Goal: Task Accomplishment & Management: Use online tool/utility

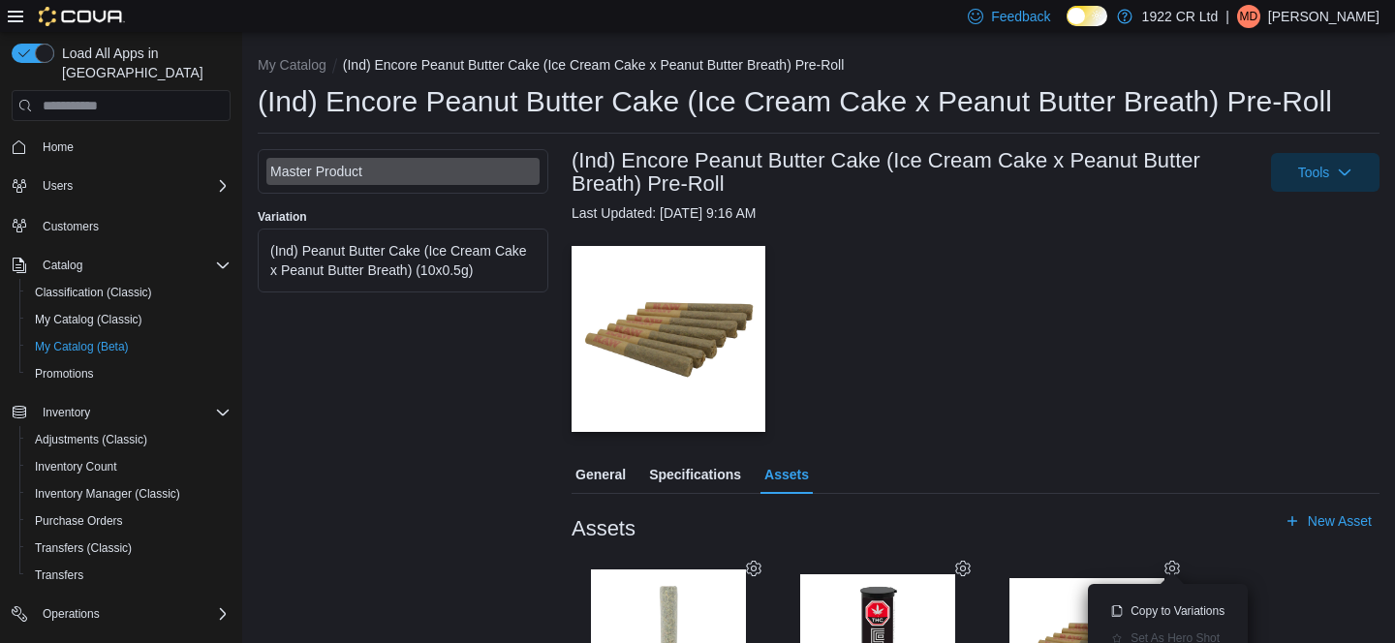
scroll to position [141, 0]
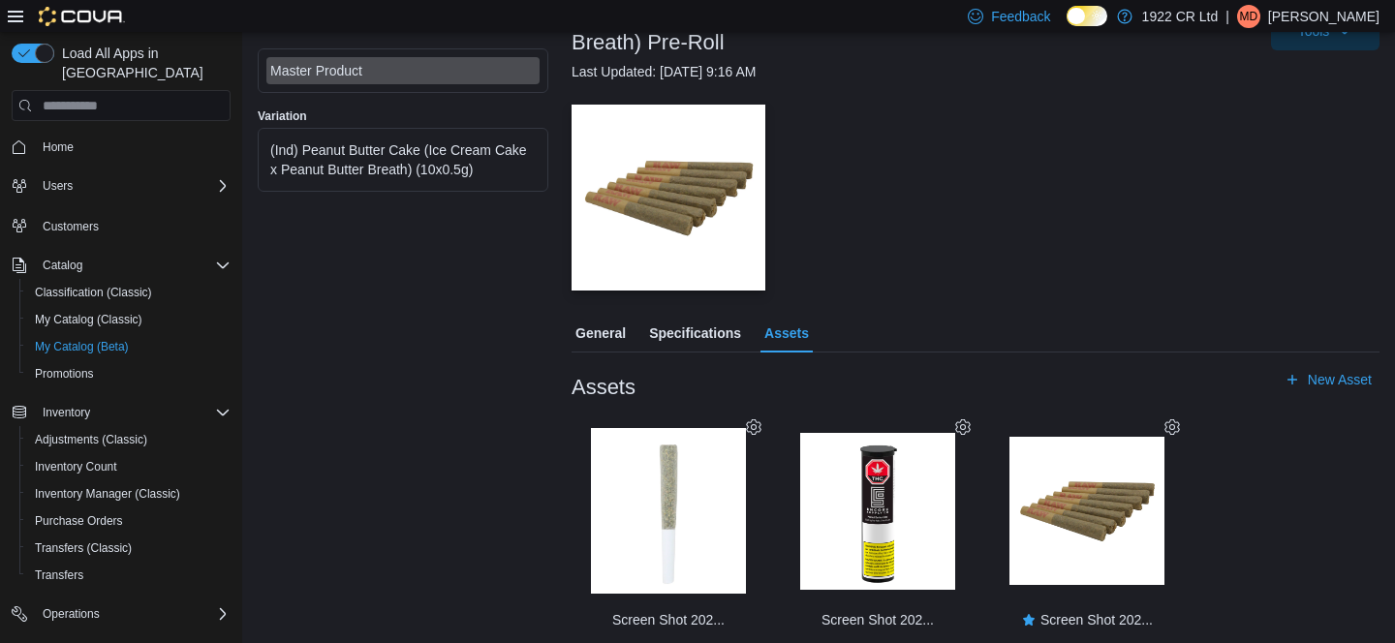
click at [960, 289] on div "— Click to open this image in fullscreen mode" at bounding box center [975, 198] width 808 height 186
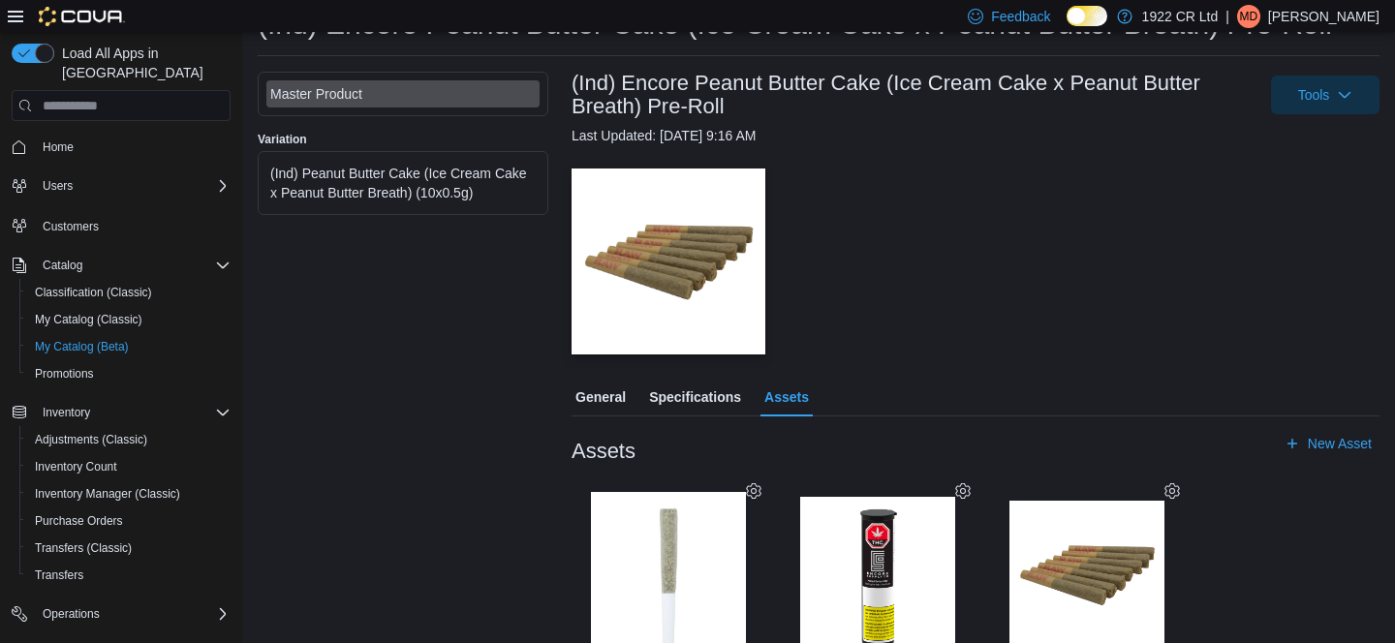
scroll to position [50, 0]
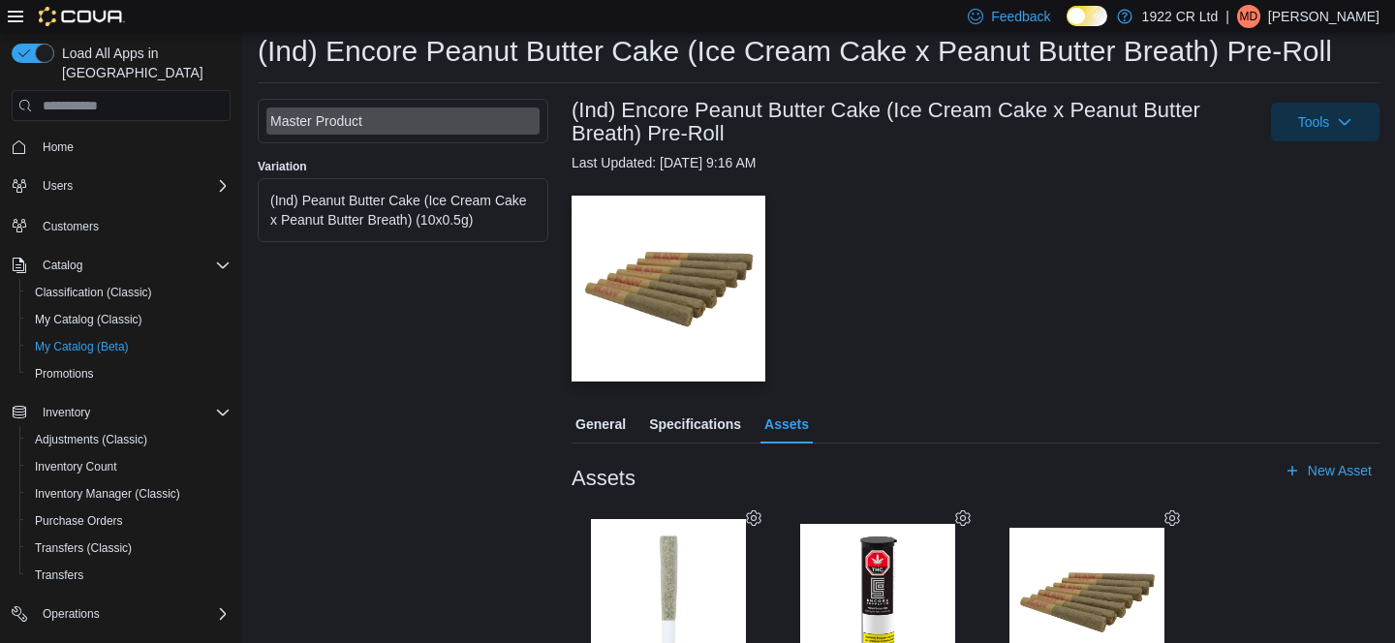
click at [603, 419] on span "General" at bounding box center [600, 424] width 50 height 39
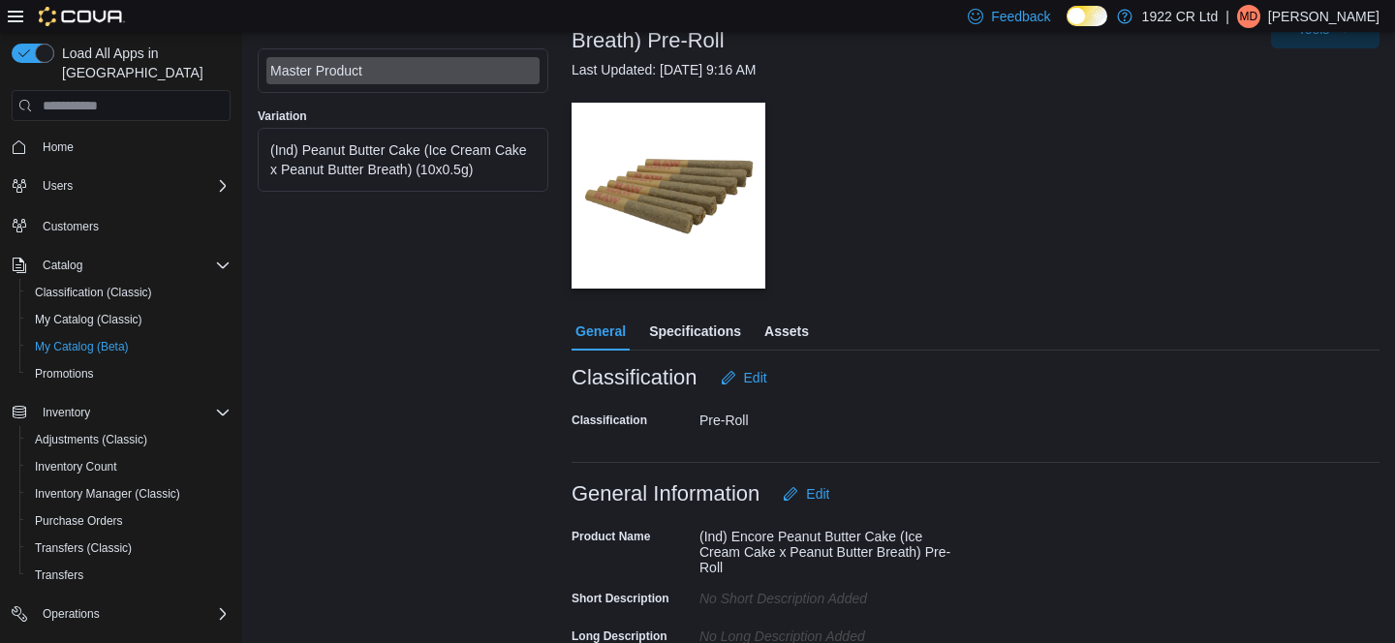
scroll to position [170, 0]
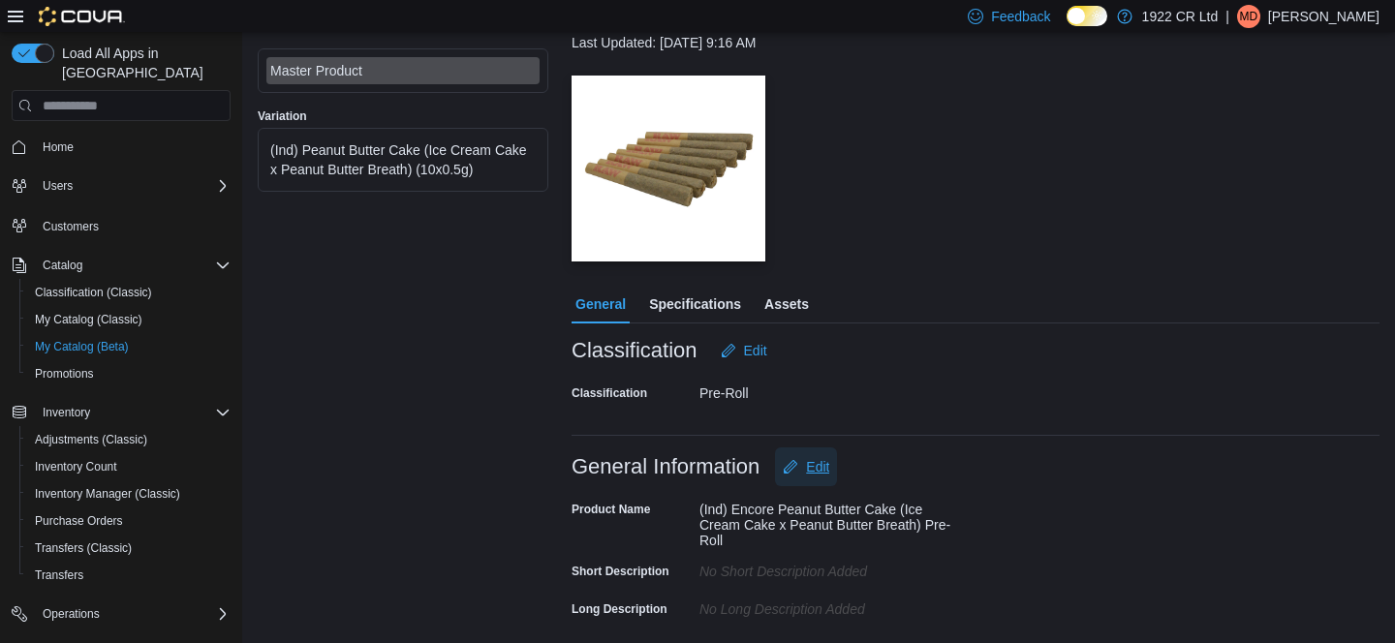
click at [828, 472] on span "Edit" at bounding box center [817, 466] width 23 height 19
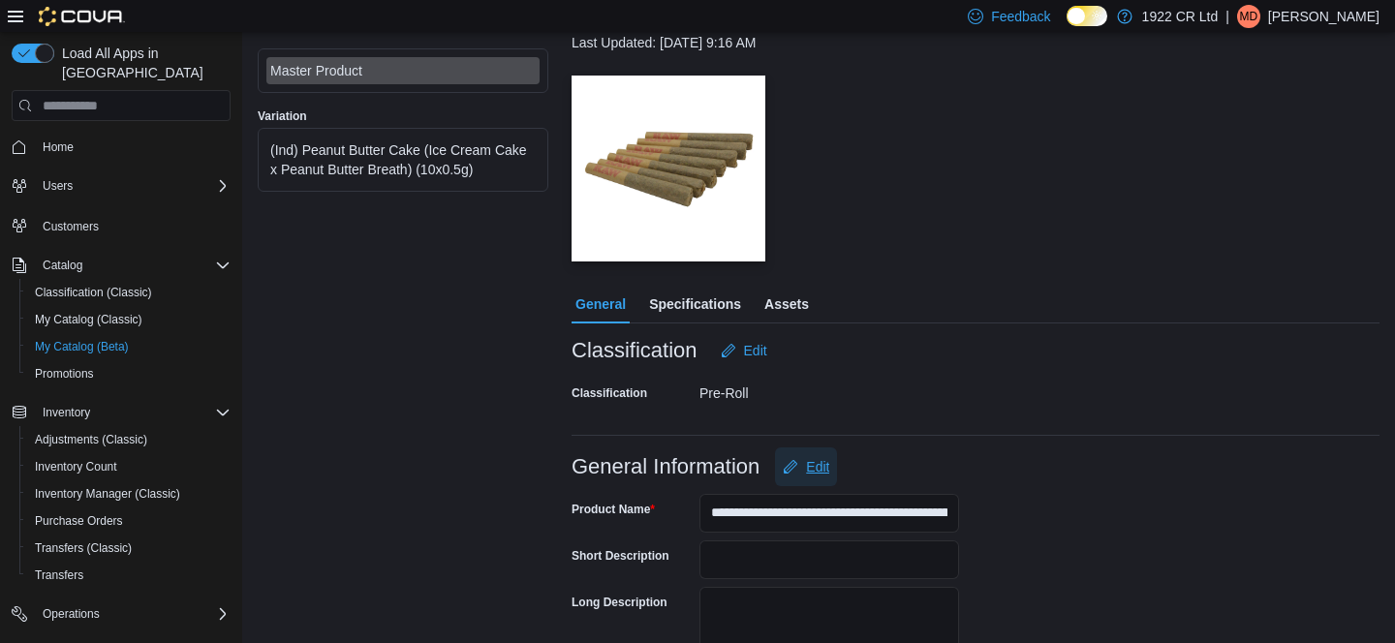
scroll to position [284, 0]
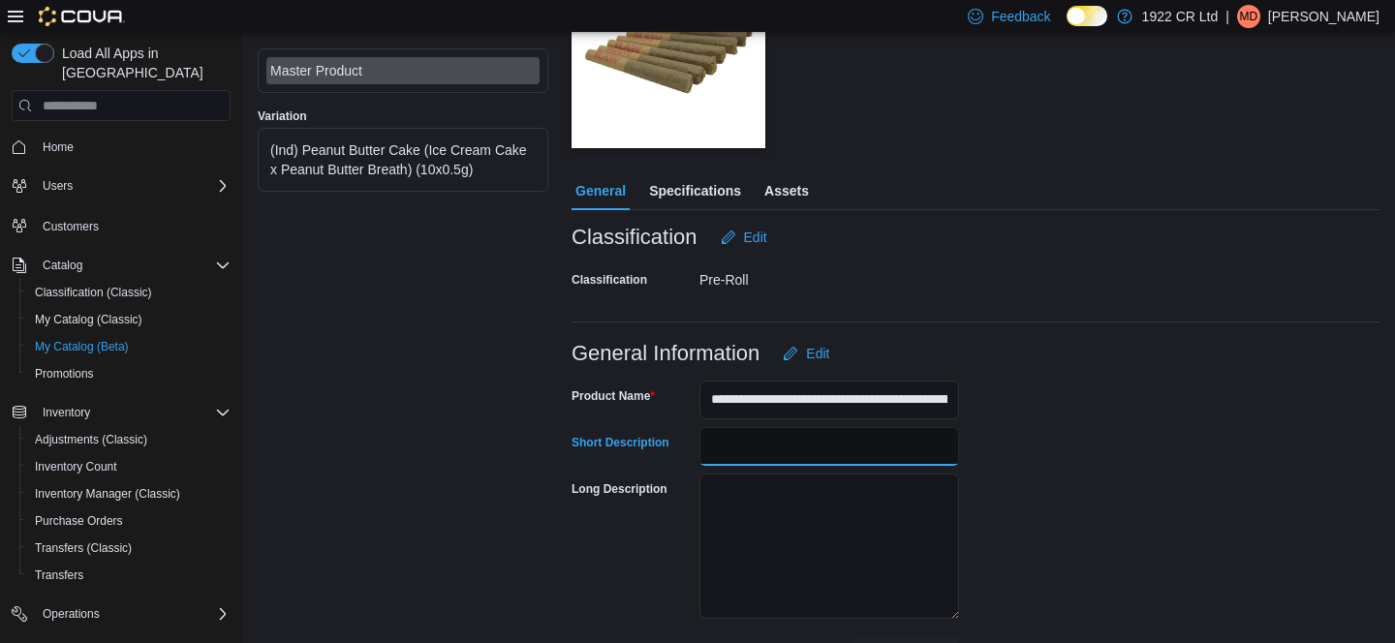
click at [830, 442] on input "Short Description" at bounding box center [829, 446] width 260 height 39
paste input "**********"
type input "**********"
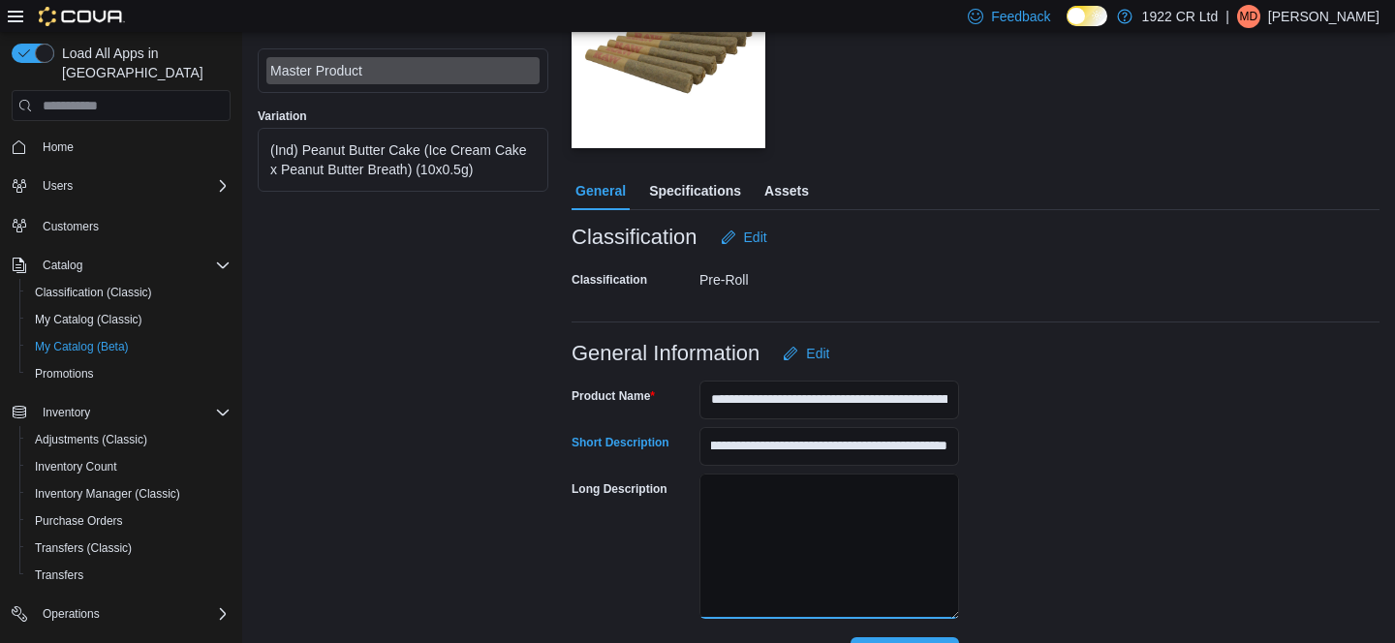
click at [787, 480] on textarea "Long Description" at bounding box center [829, 546] width 260 height 145
paste textarea "**********"
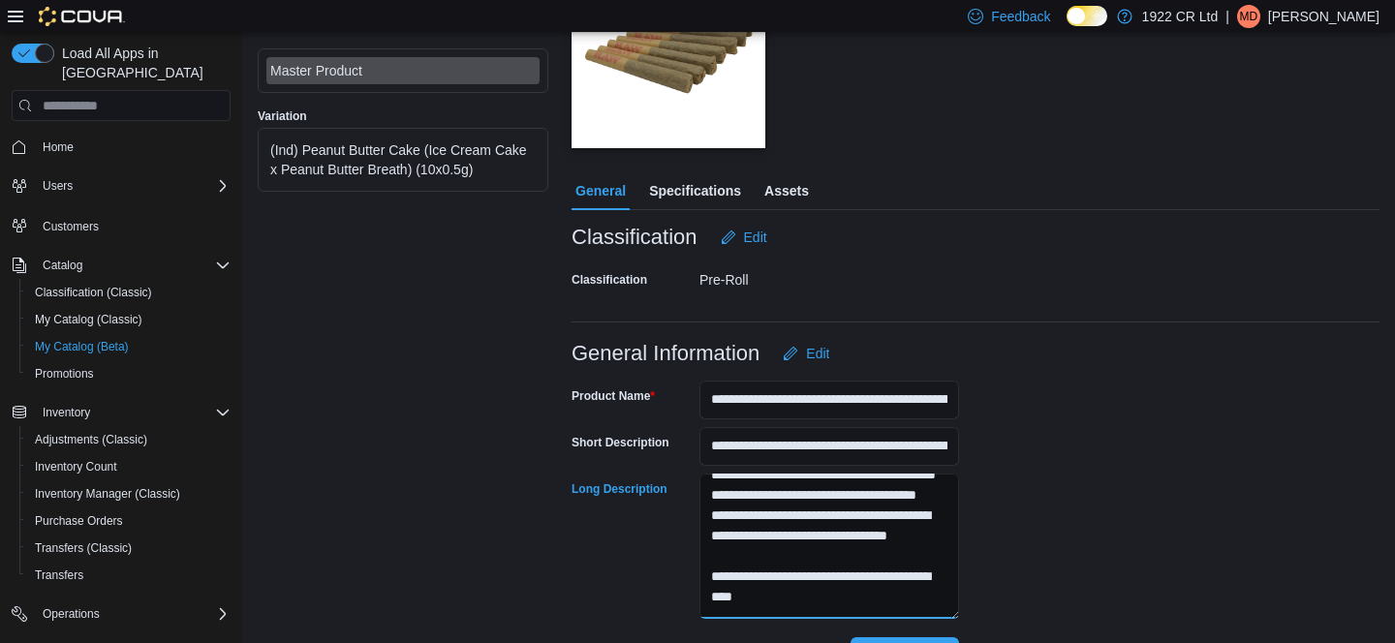
scroll to position [1119, 0]
click at [576, 557] on div "Long Description" at bounding box center [631, 548] width 120 height 148
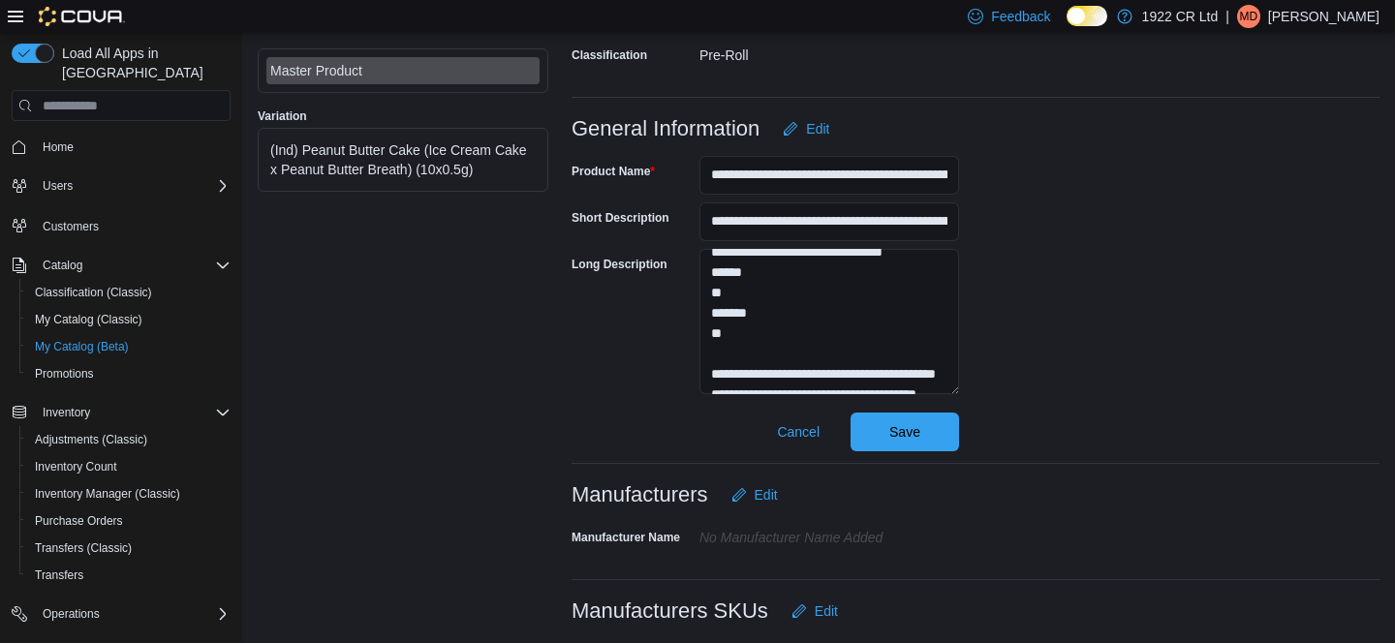
scroll to position [788, 0]
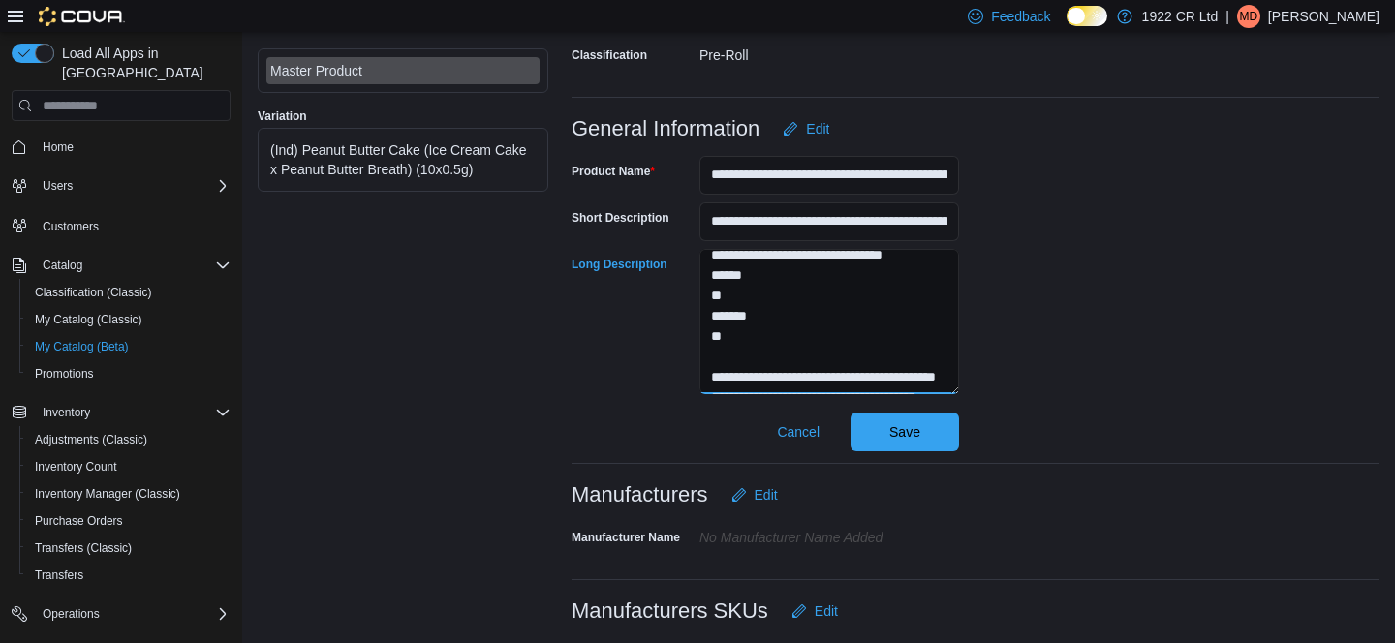
click at [810, 334] on textarea "Long Description" at bounding box center [829, 321] width 260 height 145
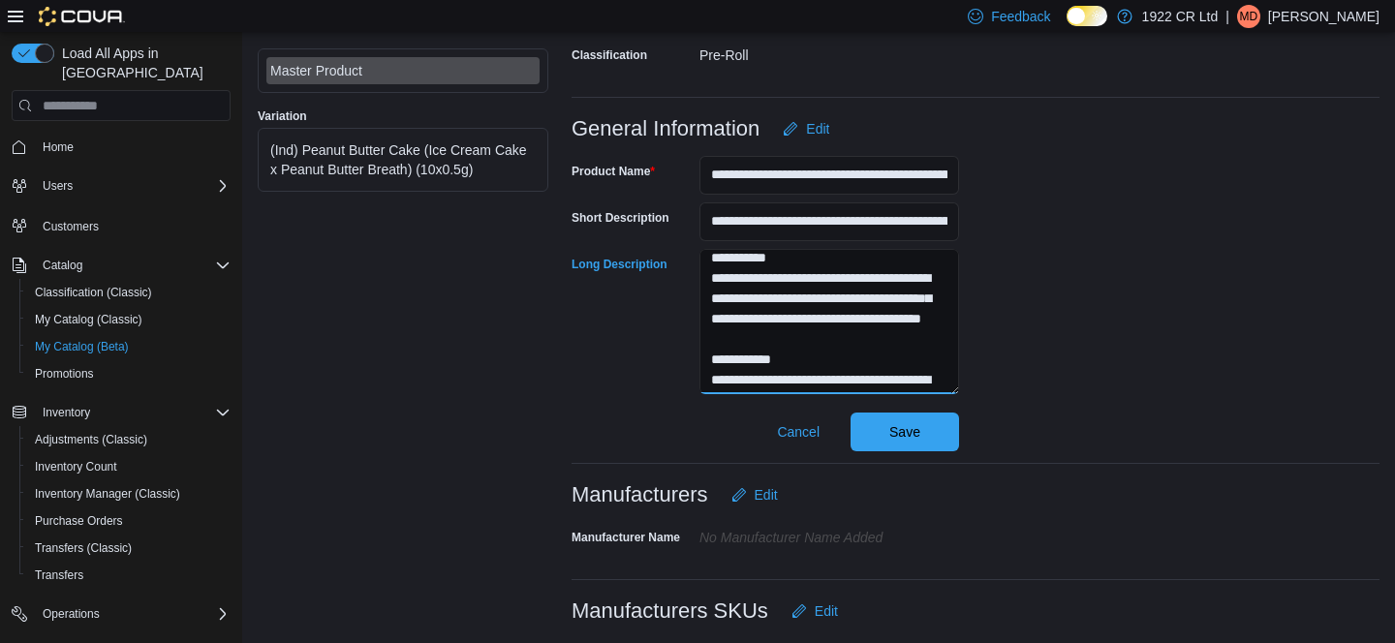
scroll to position [30, 0]
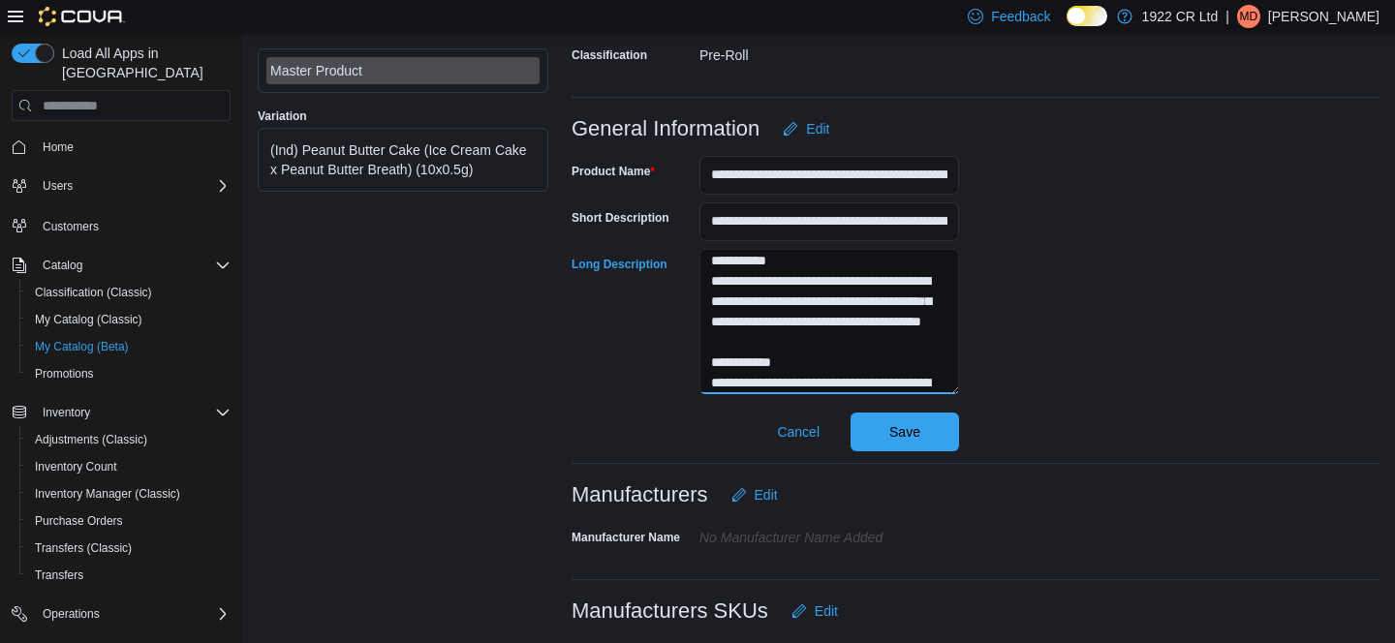
click at [753, 344] on textarea "Long Description" at bounding box center [829, 321] width 260 height 145
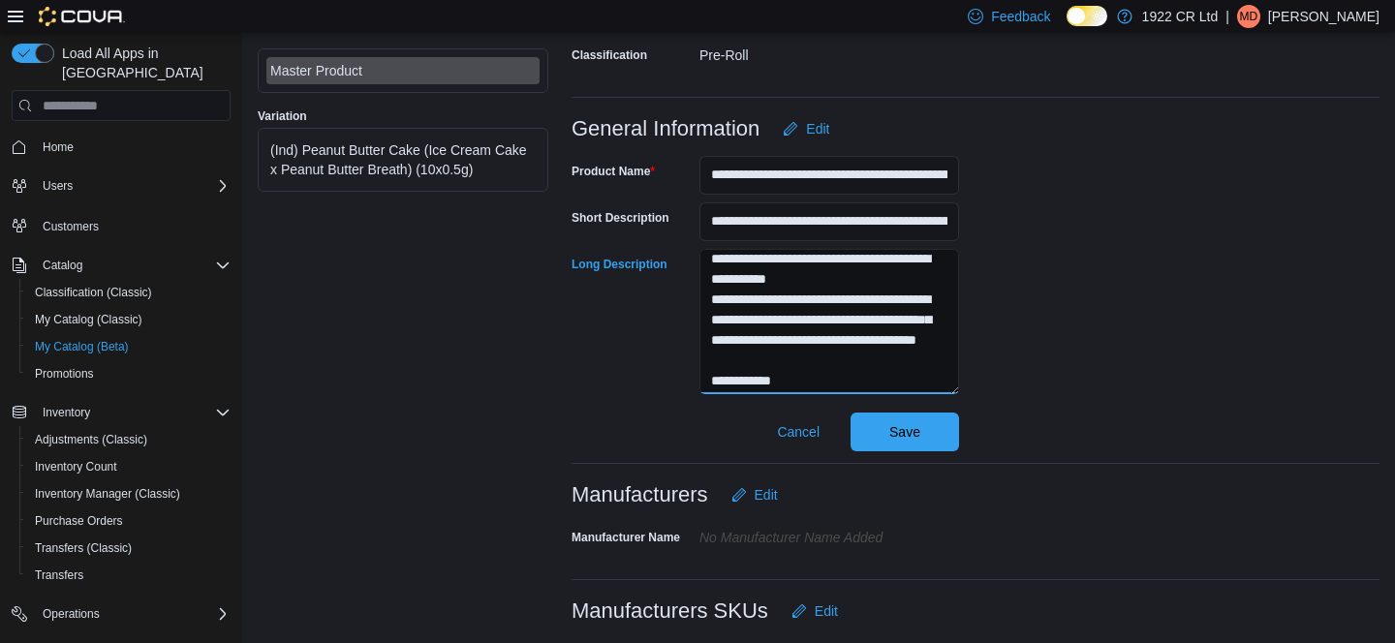
scroll to position [0, 0]
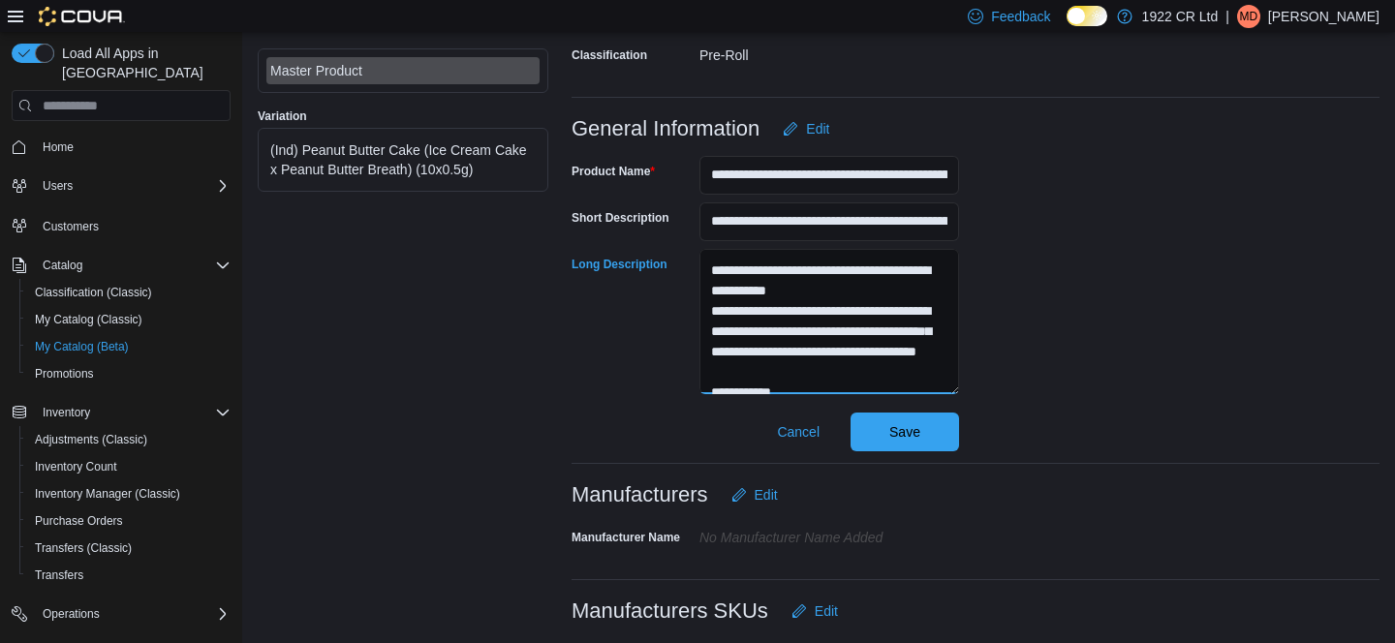
drag, startPoint x: 881, startPoint y: 294, endPoint x: 777, endPoint y: 289, distance: 104.8
click at [777, 289] on textarea "Long Description" at bounding box center [829, 321] width 260 height 145
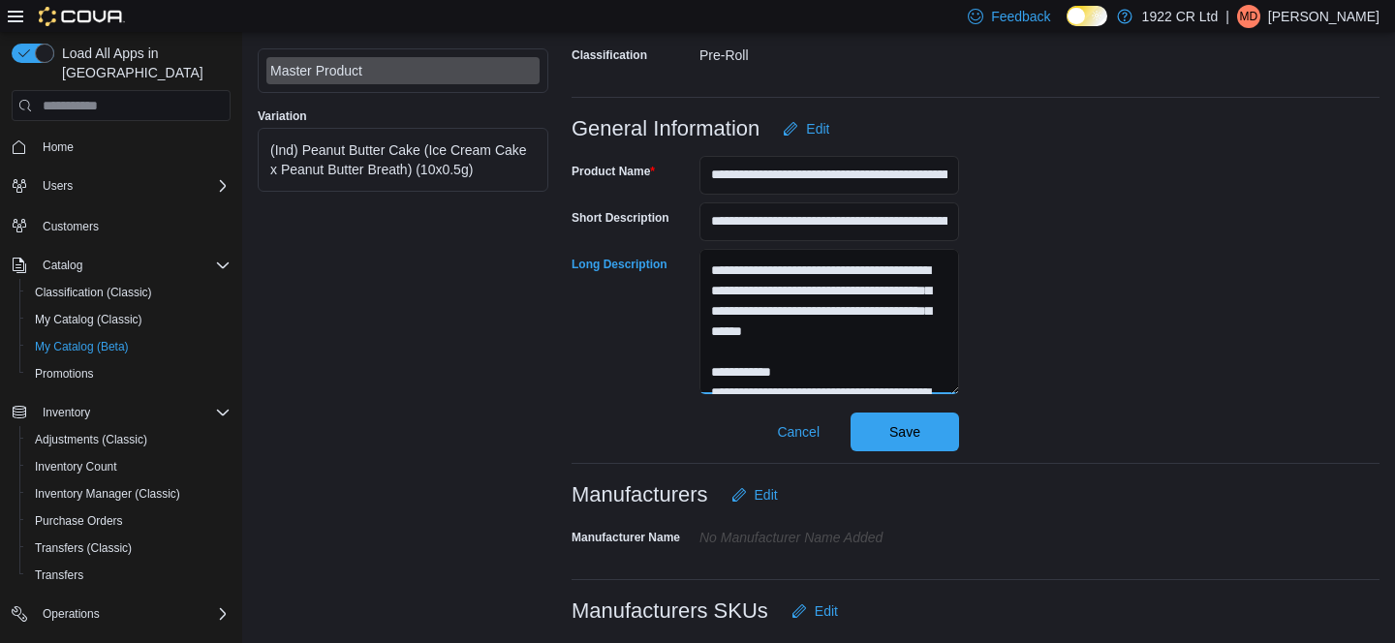
click at [901, 270] on textarea "Long Description" at bounding box center [829, 321] width 260 height 145
type textarea "**********"
click at [897, 426] on span "Save" at bounding box center [904, 430] width 31 height 19
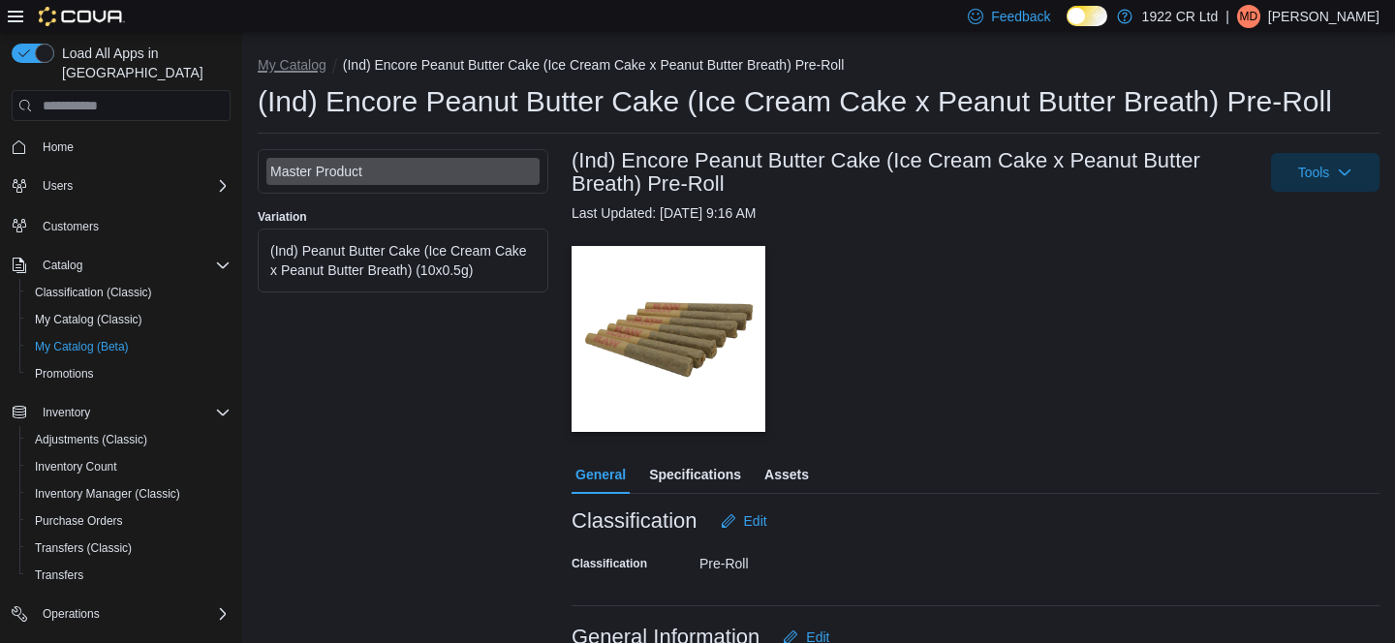
click at [288, 62] on button "My Catalog" at bounding box center [292, 64] width 69 height 15
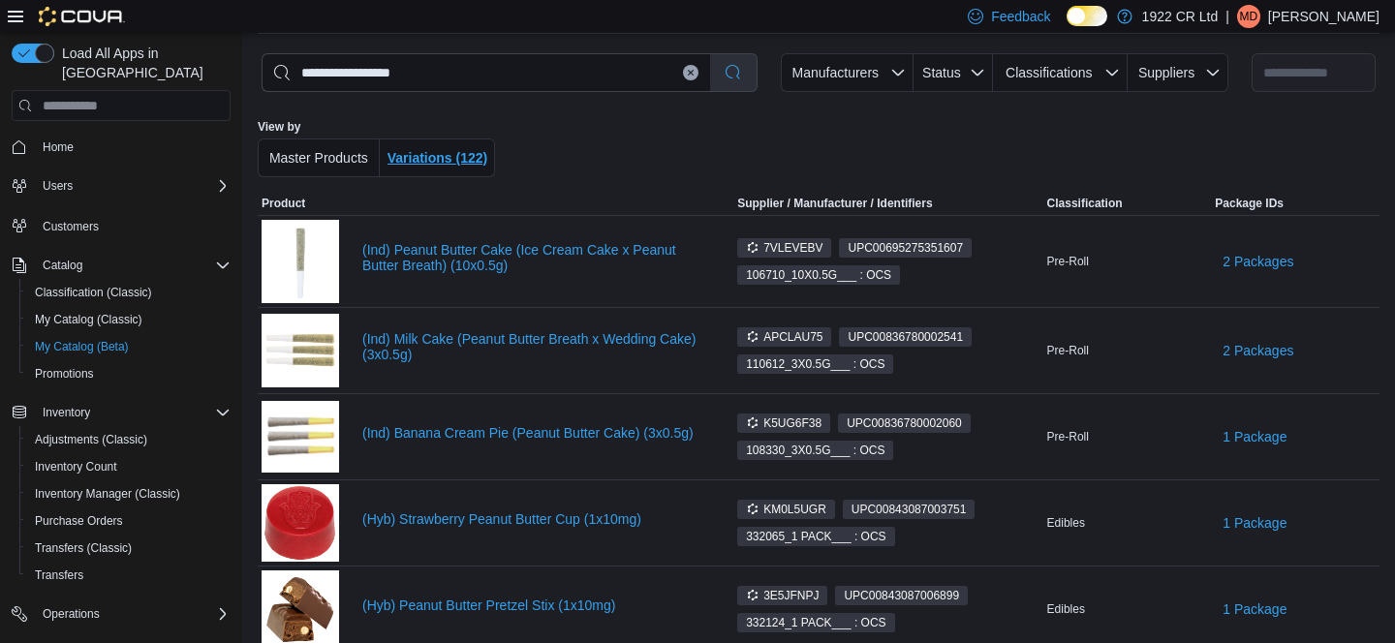
scroll to position [79, 0]
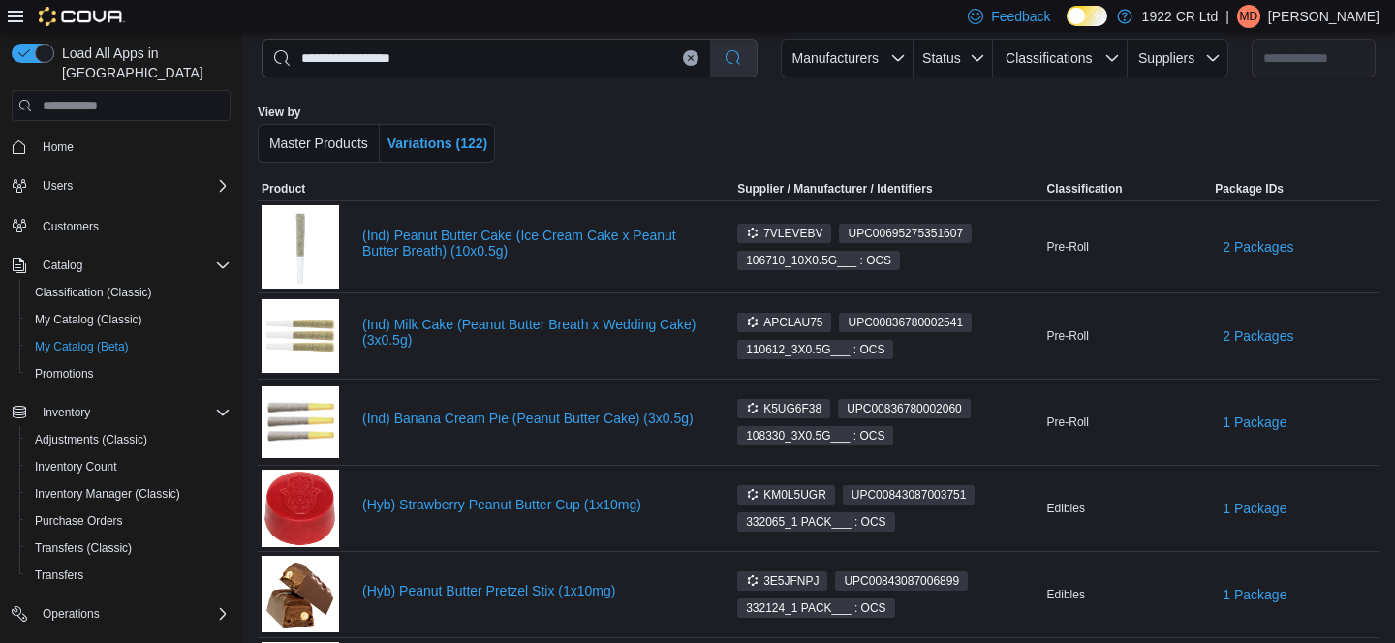
click at [683, 65] on button "Clear input" at bounding box center [690, 57] width 15 height 15
select select "**********"
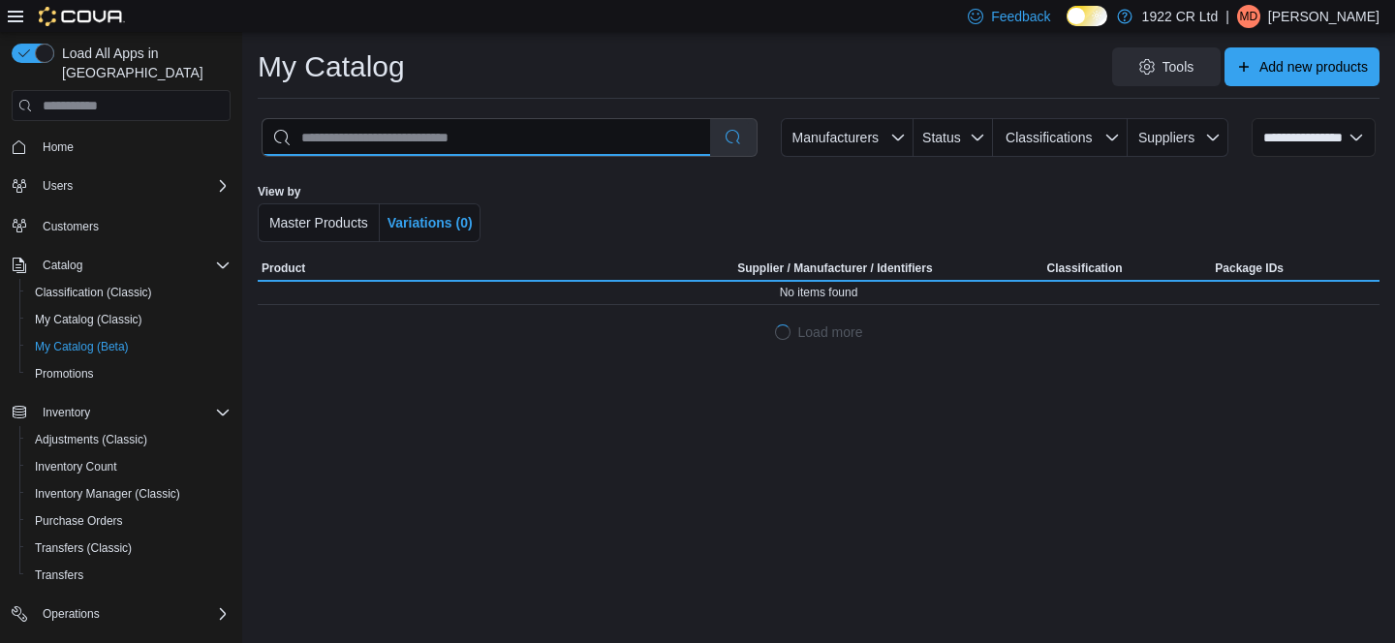
scroll to position [0, 0]
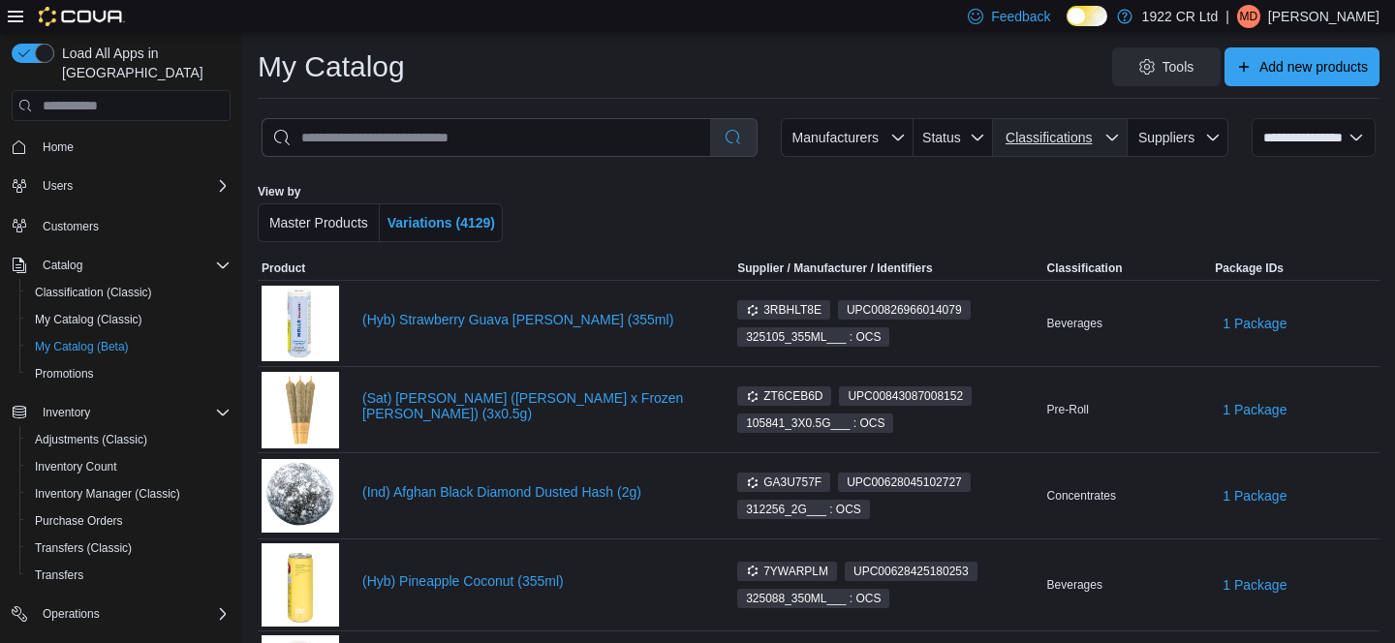
click at [1094, 126] on span "Classifications" at bounding box center [1060, 137] width 119 height 39
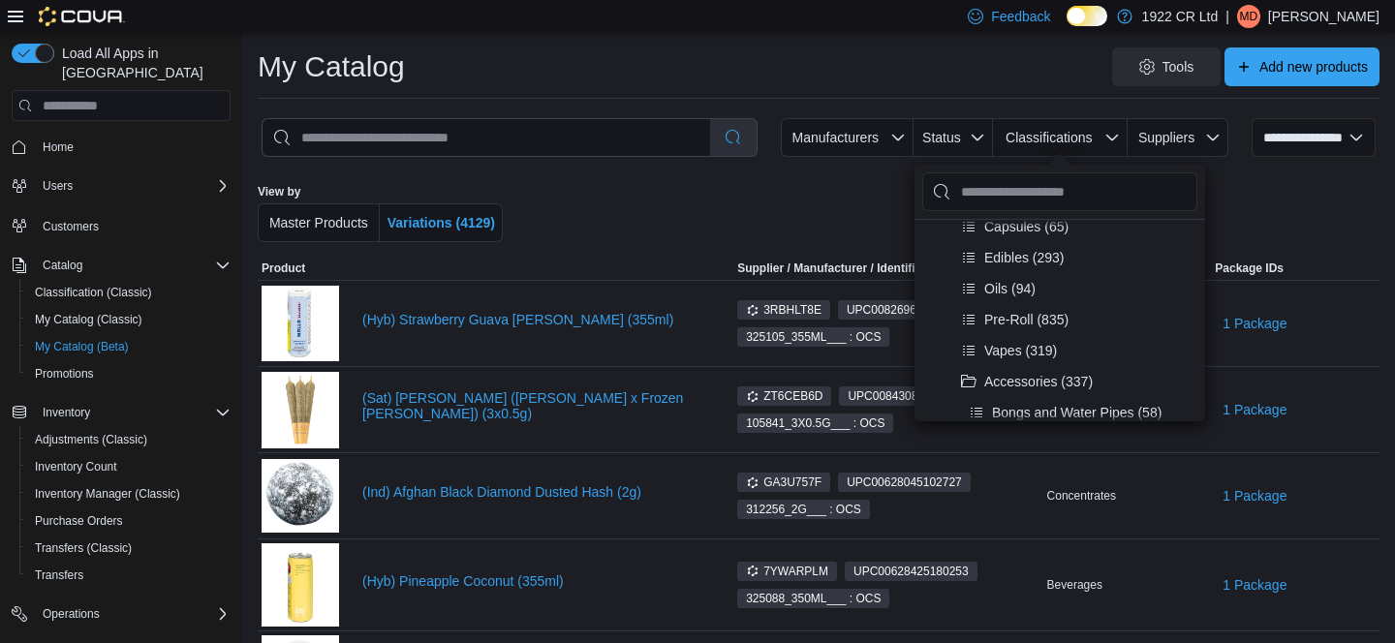
scroll to position [141, 0]
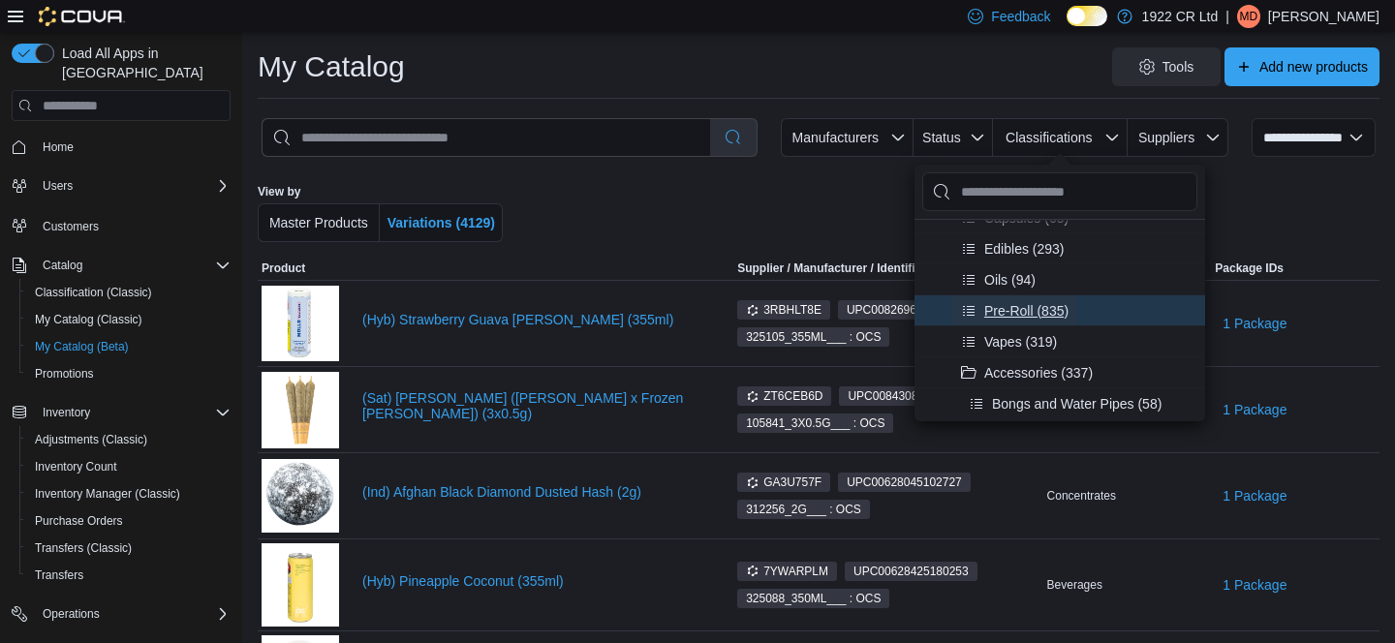
click at [1019, 320] on span "Pre-Roll (835)" at bounding box center [1015, 310] width 108 height 31
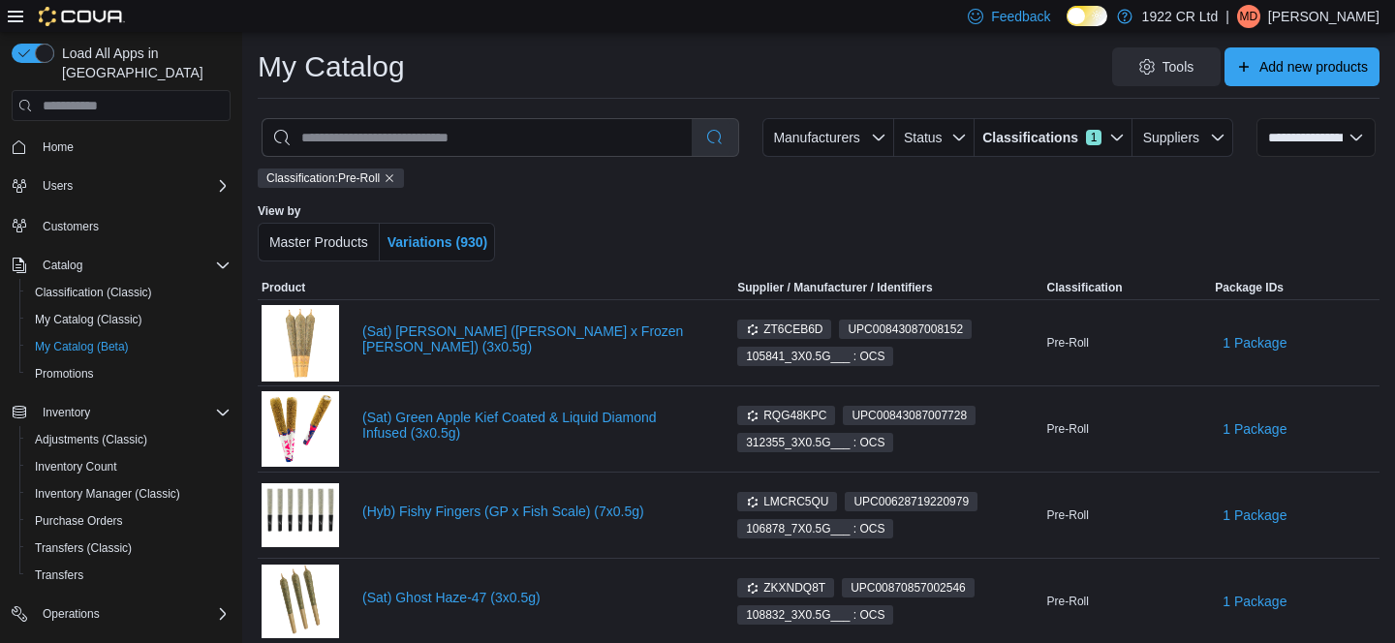
click at [689, 229] on div at bounding box center [832, 232] width 629 height 58
click at [494, 325] on link "(Sat) [PERSON_NAME] ([PERSON_NAME] x Frozen [PERSON_NAME]) (3x0.5g)" at bounding box center [532, 338] width 340 height 31
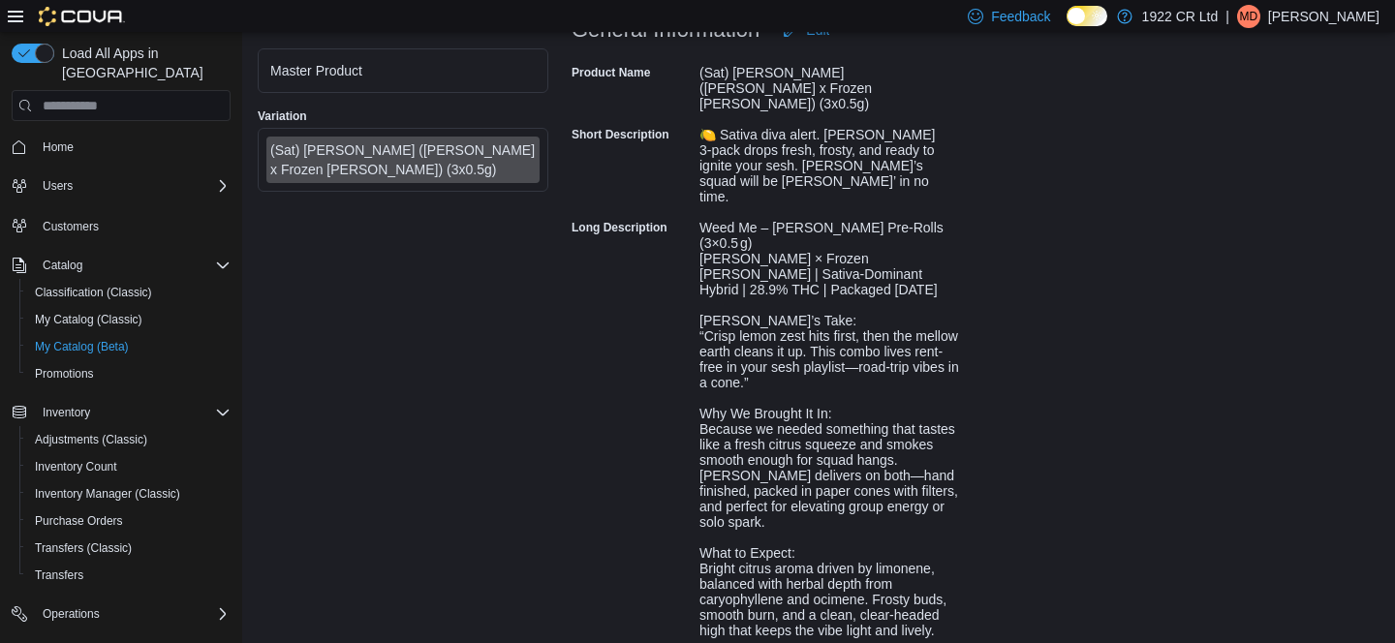
scroll to position [641, 0]
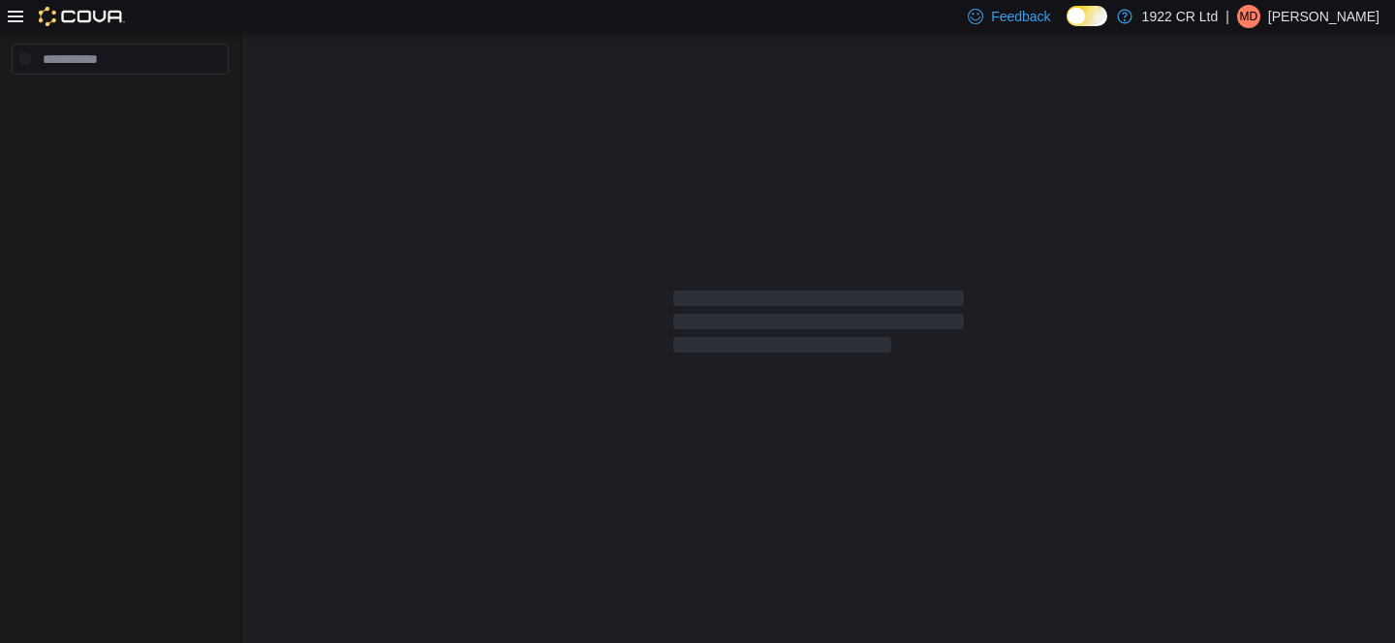
select select "**********"
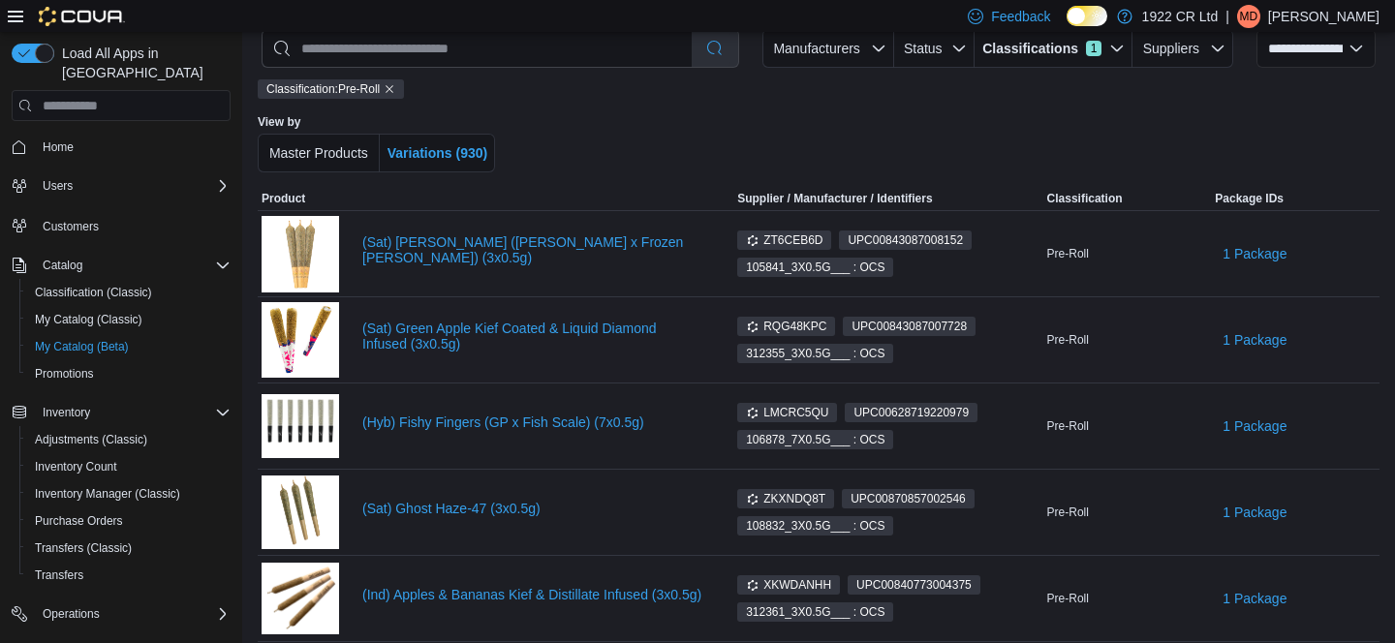
scroll to position [111, 0]
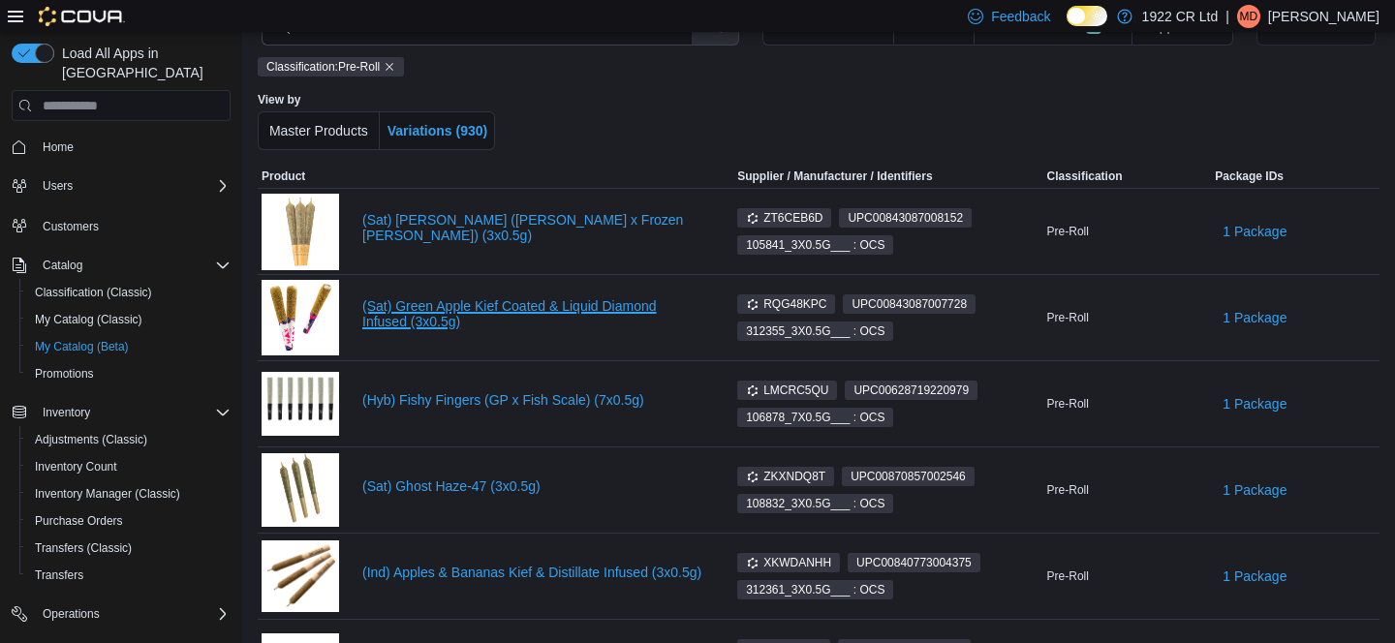
click at [509, 310] on link "(Sat) Green Apple Kief Coated & Liquid Diamond Infused (3x0.5g)" at bounding box center [532, 313] width 340 height 31
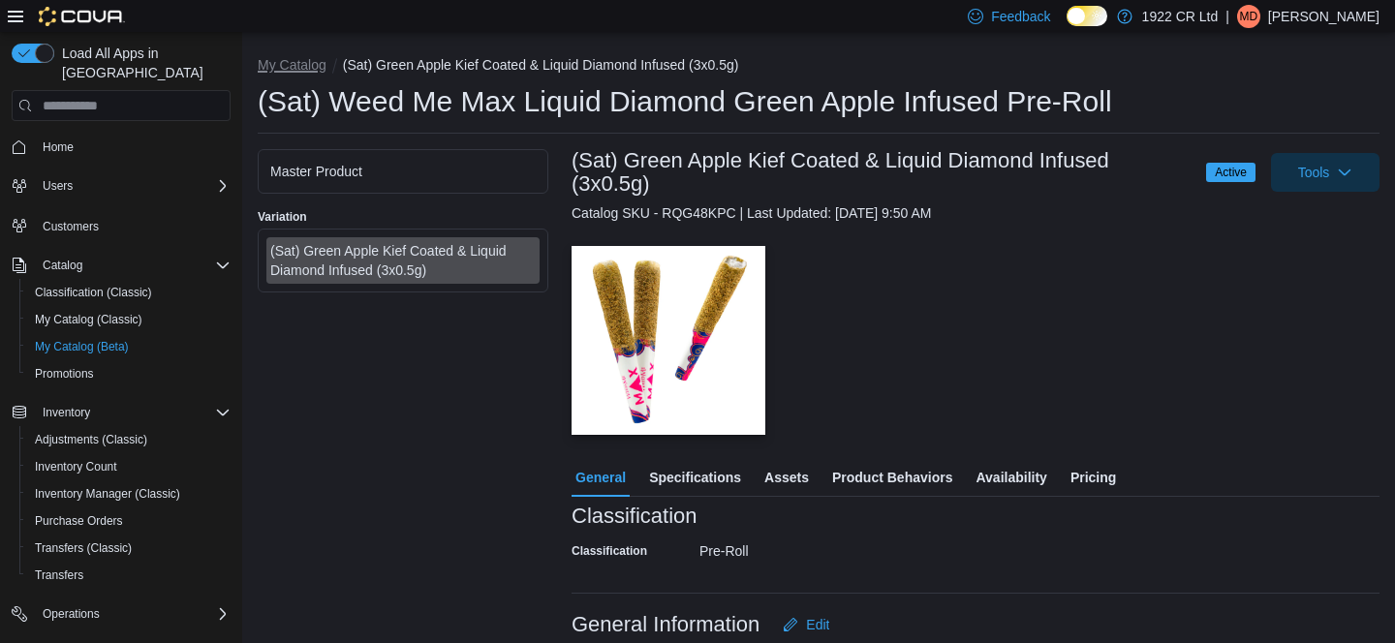
click at [300, 72] on button "My Catalog" at bounding box center [292, 64] width 69 height 15
select select "**********"
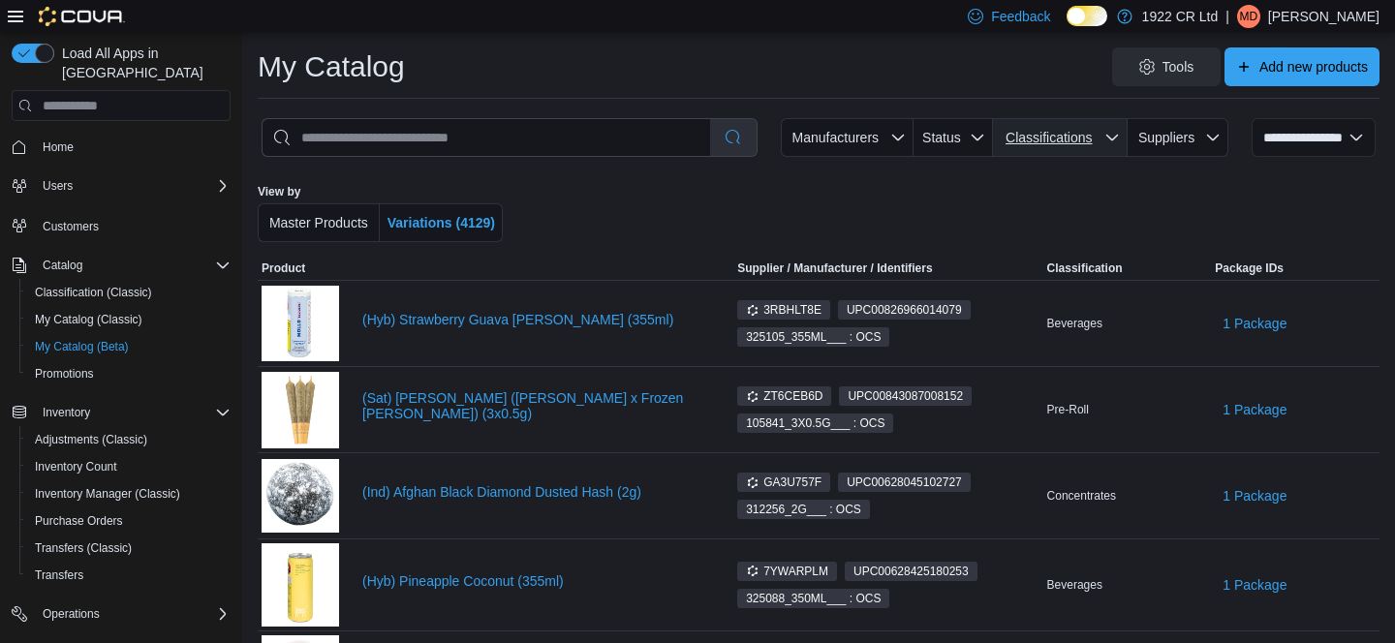
click at [1102, 137] on span "Classifications" at bounding box center [1060, 137] width 119 height 39
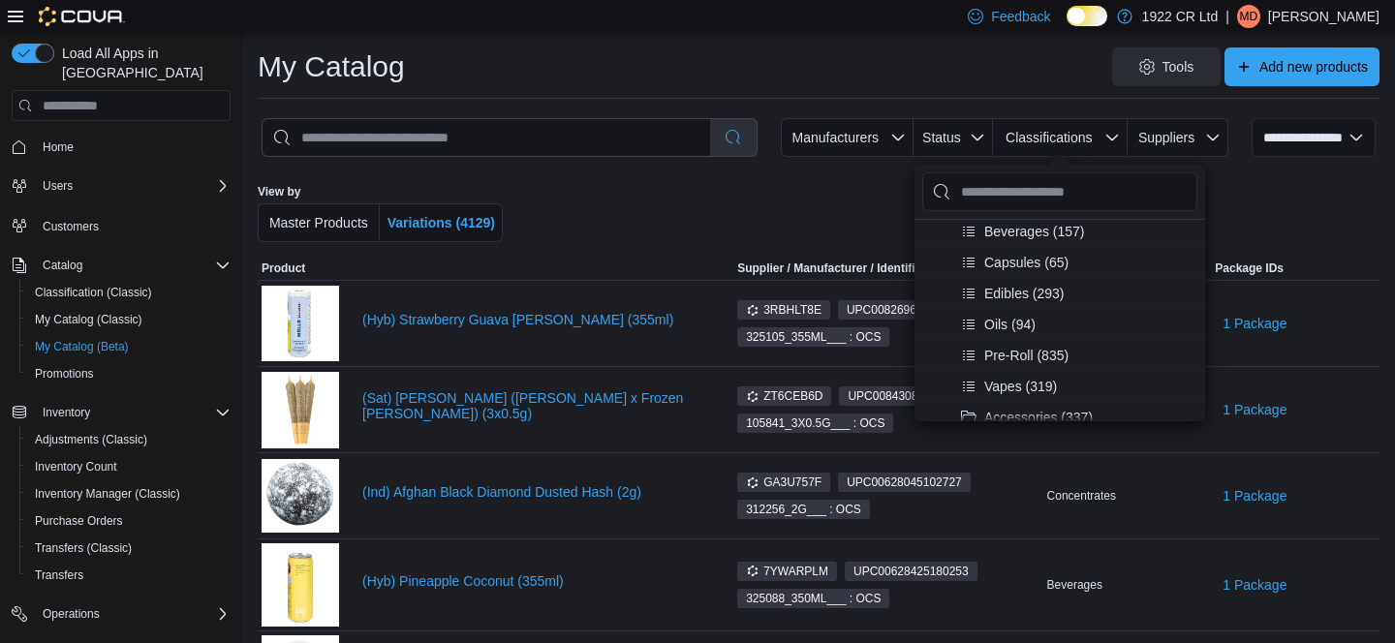
scroll to position [123, 0]
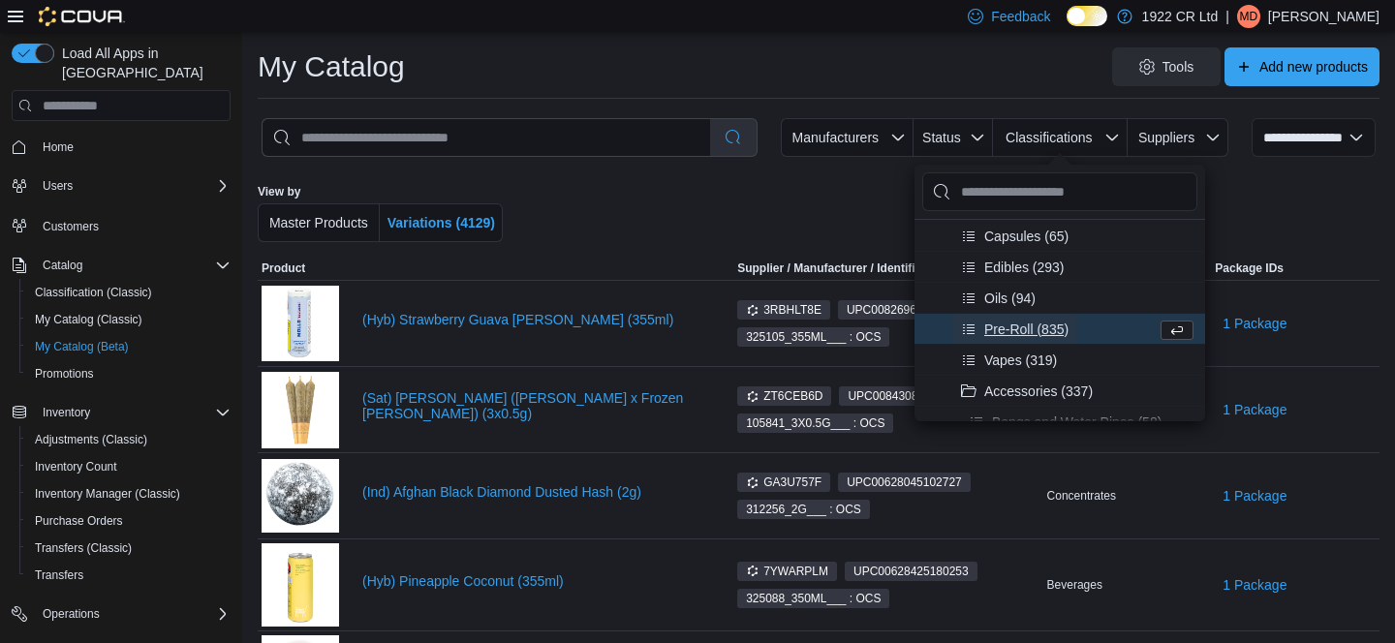
click at [1014, 325] on span "Pre-Roll (835)" at bounding box center [1026, 329] width 84 height 19
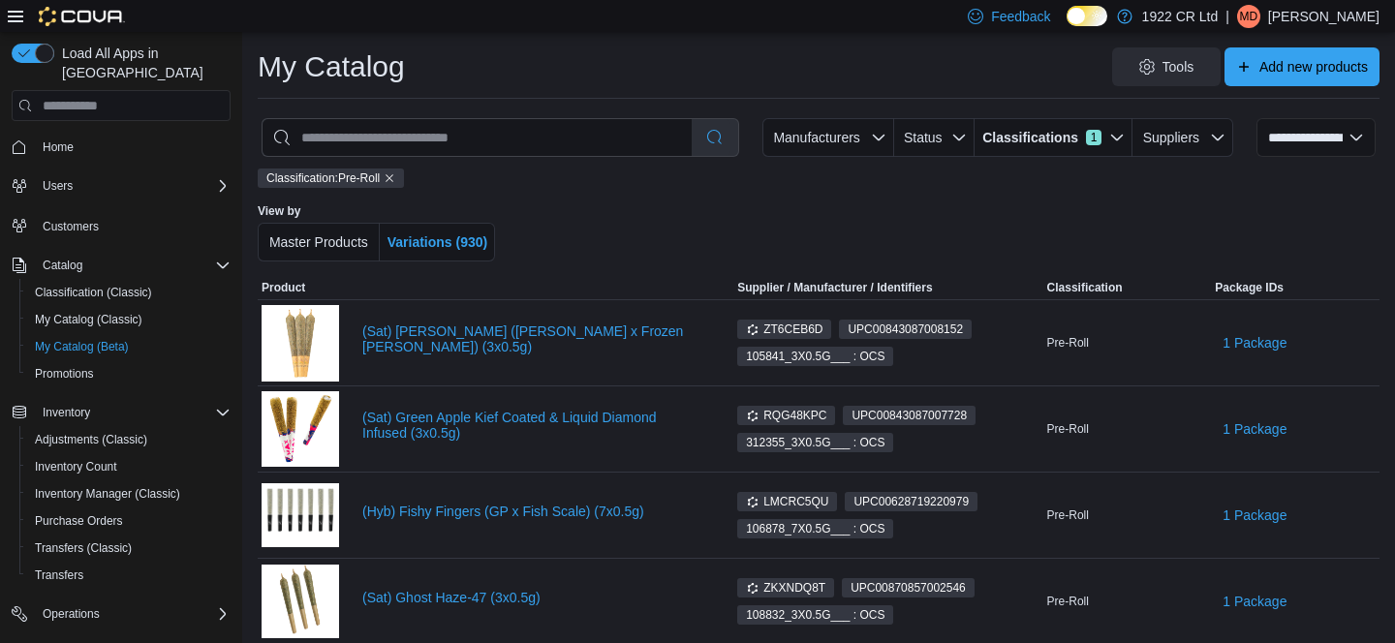
click at [698, 219] on div at bounding box center [832, 232] width 629 height 58
click at [506, 514] on link "(Hyb) Fishy Fingers (GP x Fish Scale) (7x0.5g)" at bounding box center [532, 511] width 340 height 15
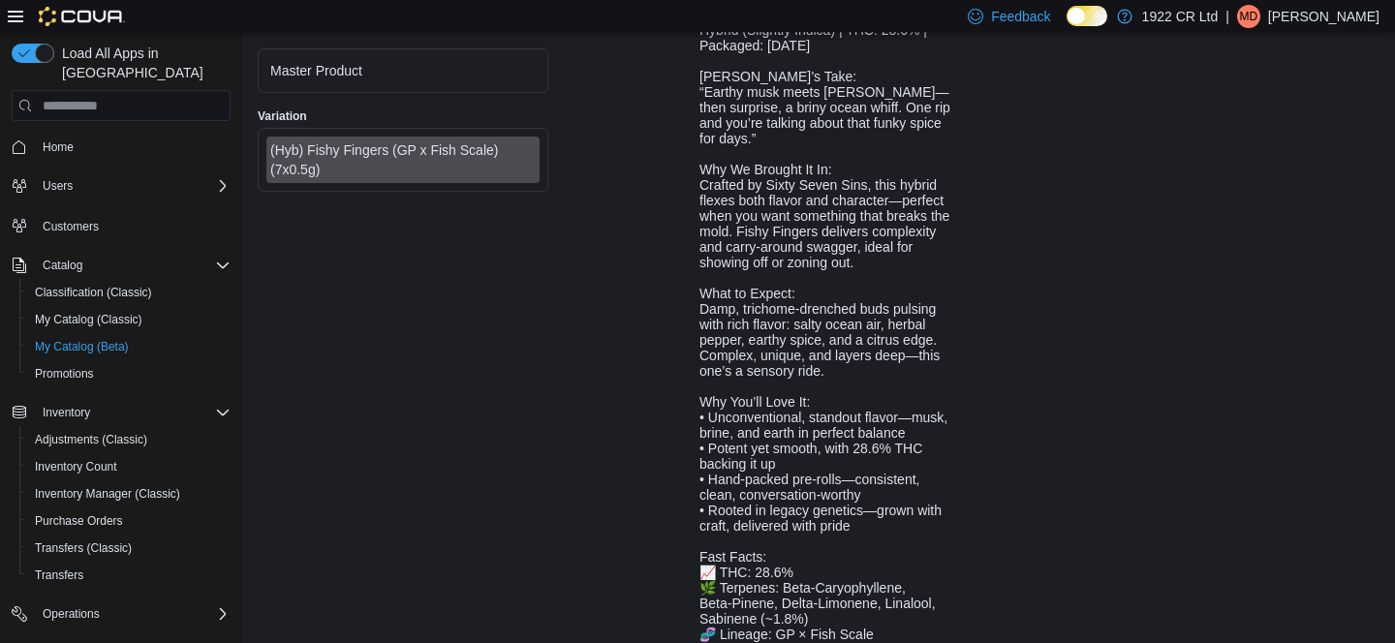
scroll to position [818, 0]
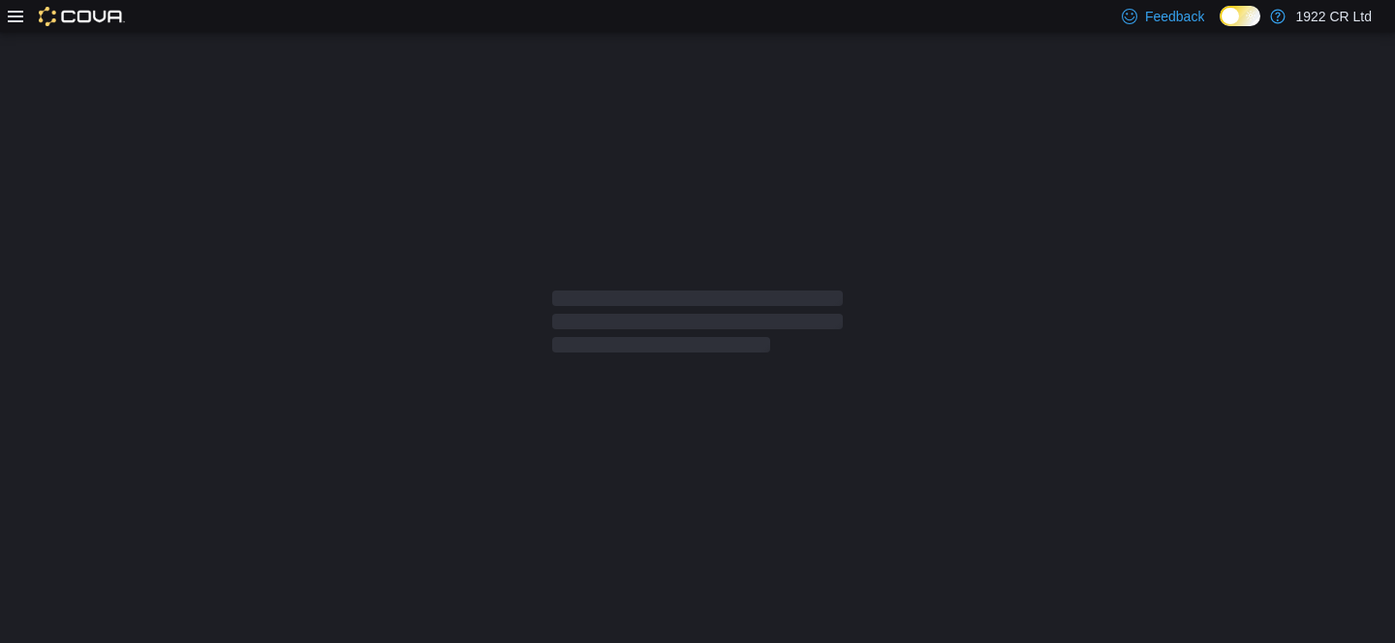
select select "**********"
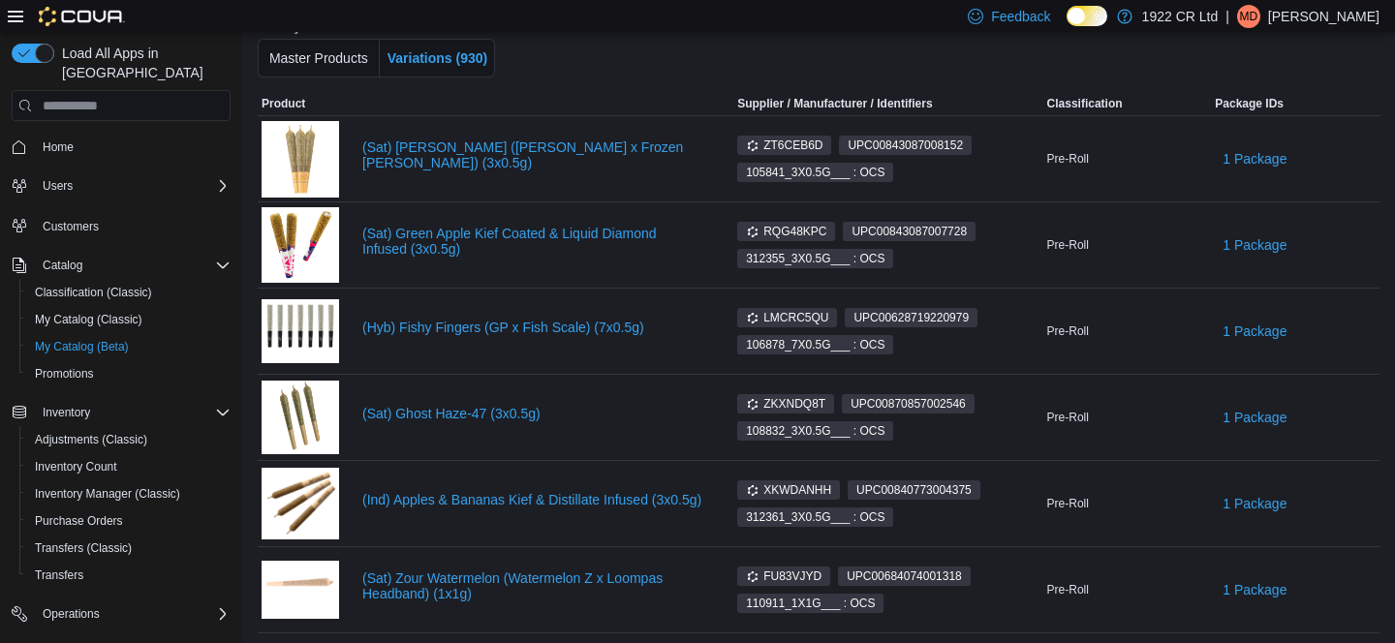
scroll to position [183, 0]
click at [503, 412] on link "(Sat) Ghost Haze-47 (3x0.5g)" at bounding box center [532, 414] width 340 height 15
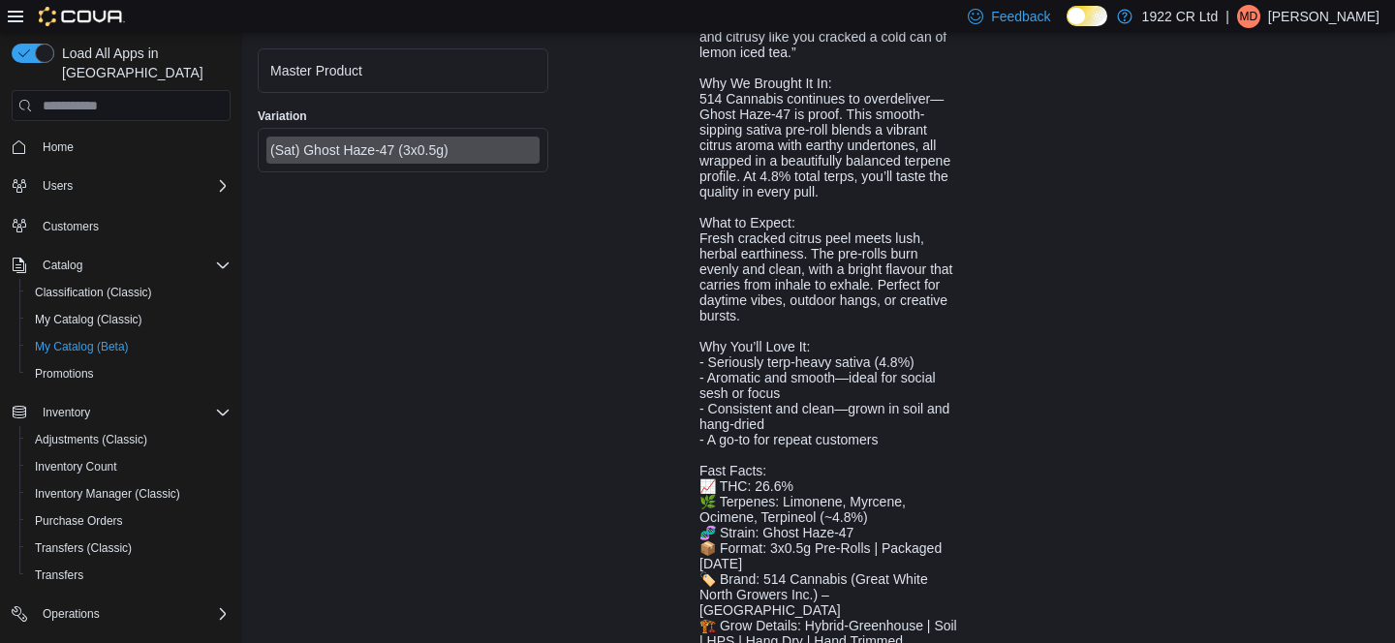
scroll to position [860, 0]
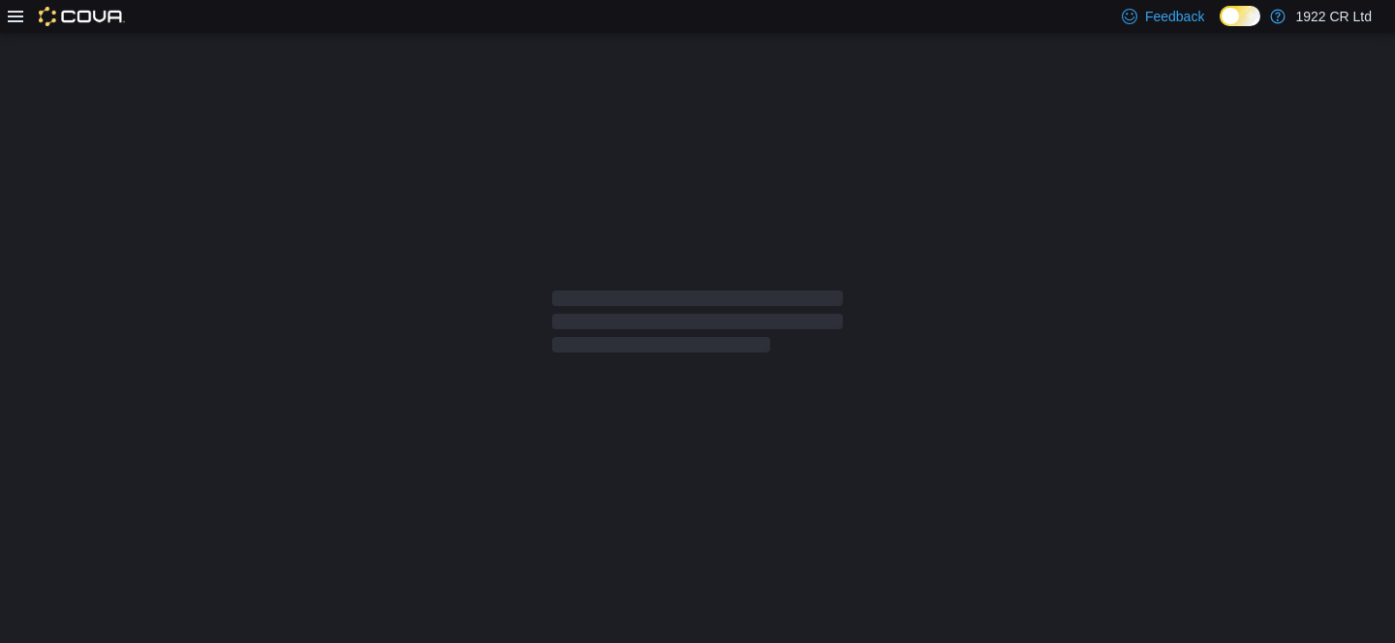
select select "**********"
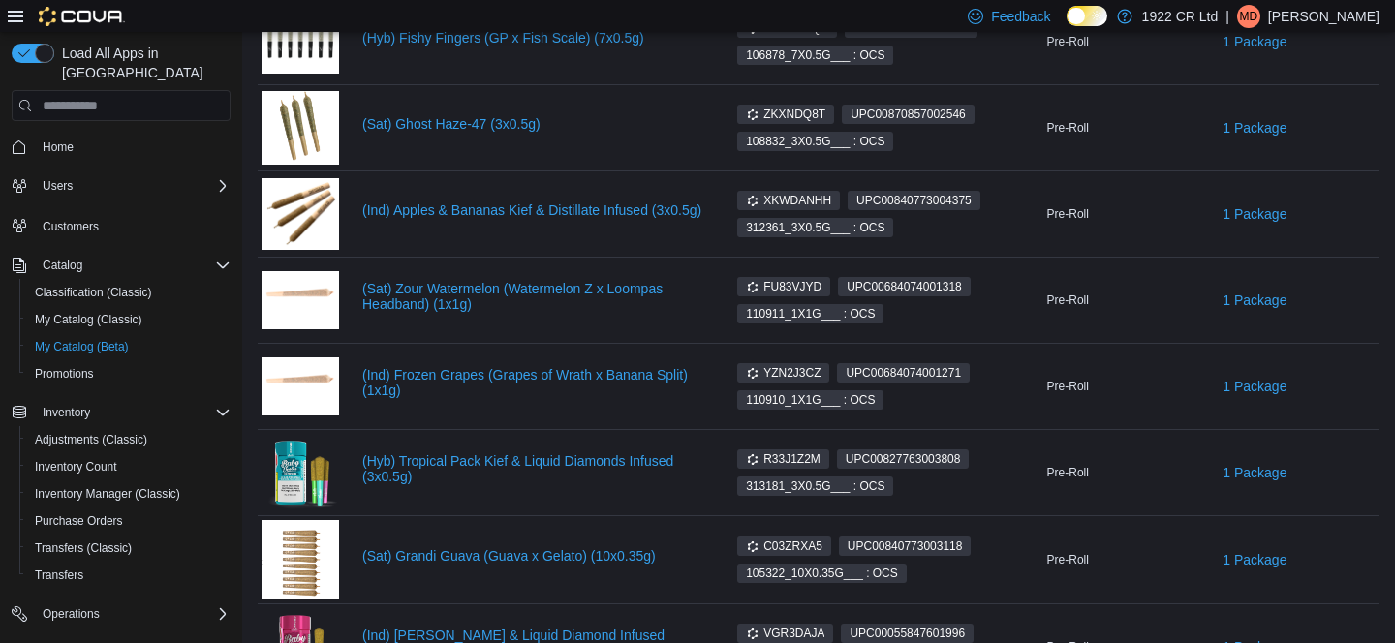
scroll to position [490, 0]
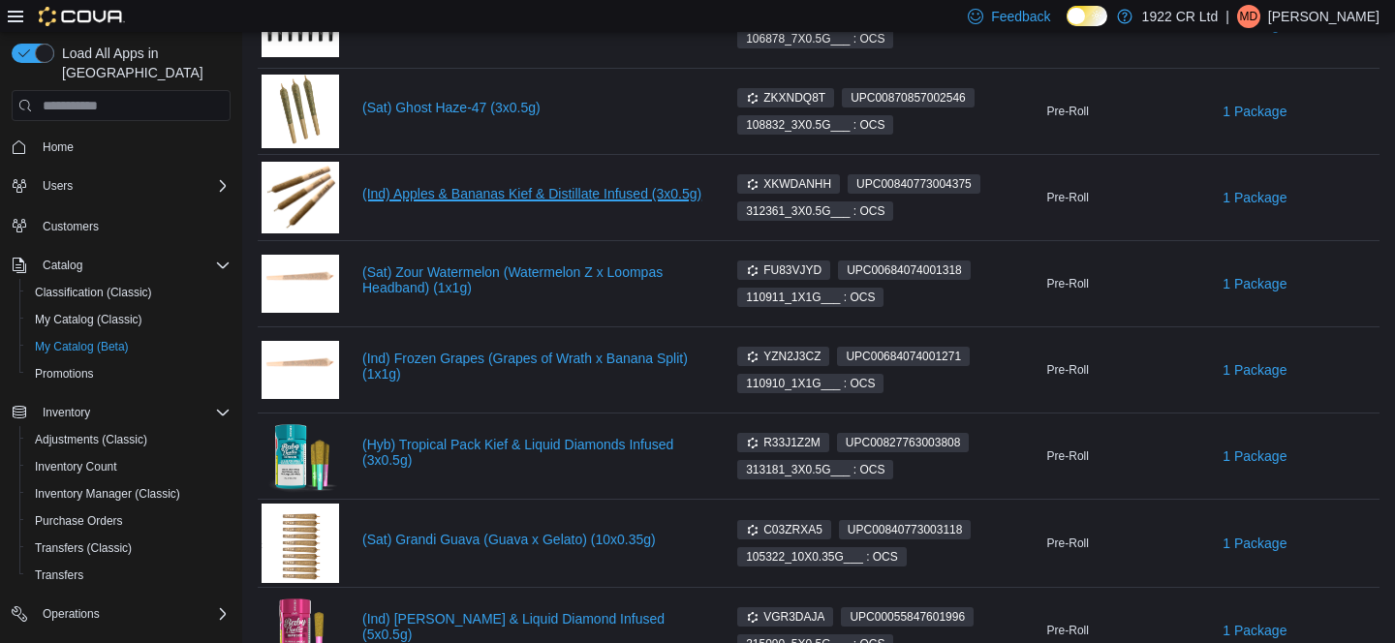
click at [573, 201] on link "(Ind) Apples & Bananas Kief & Distillate Infused (3x0.5g)" at bounding box center [532, 193] width 340 height 15
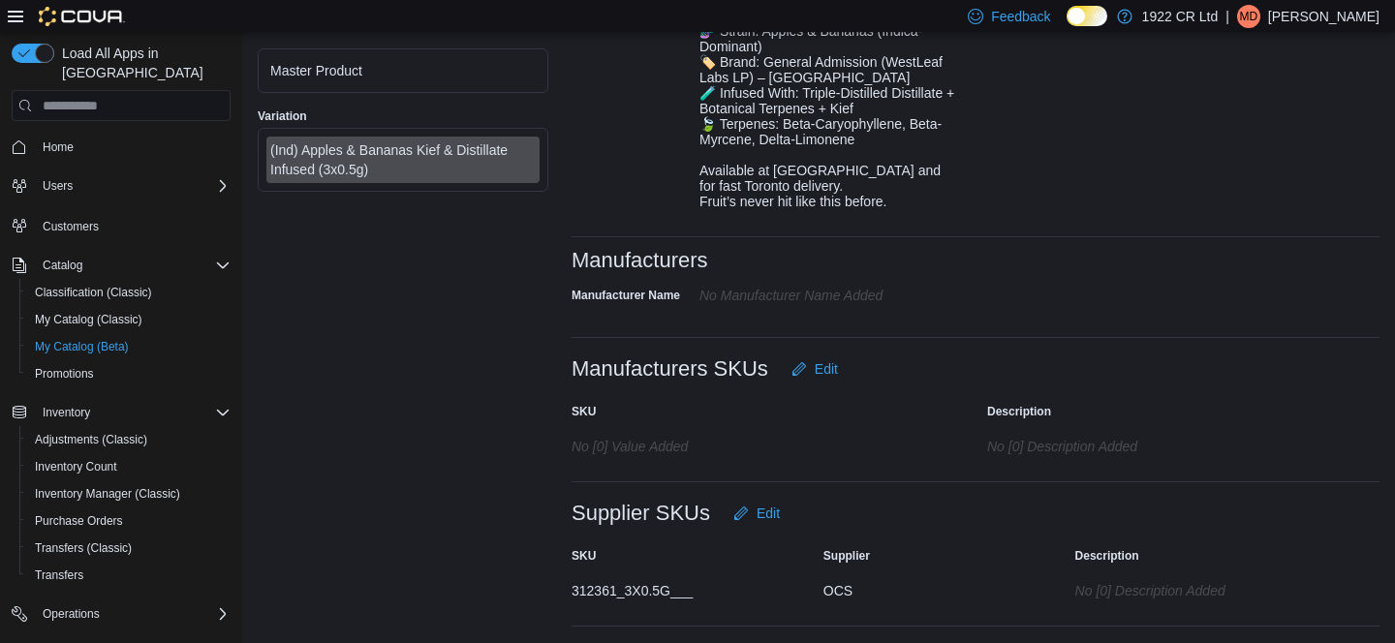
scroll to position [1366, 0]
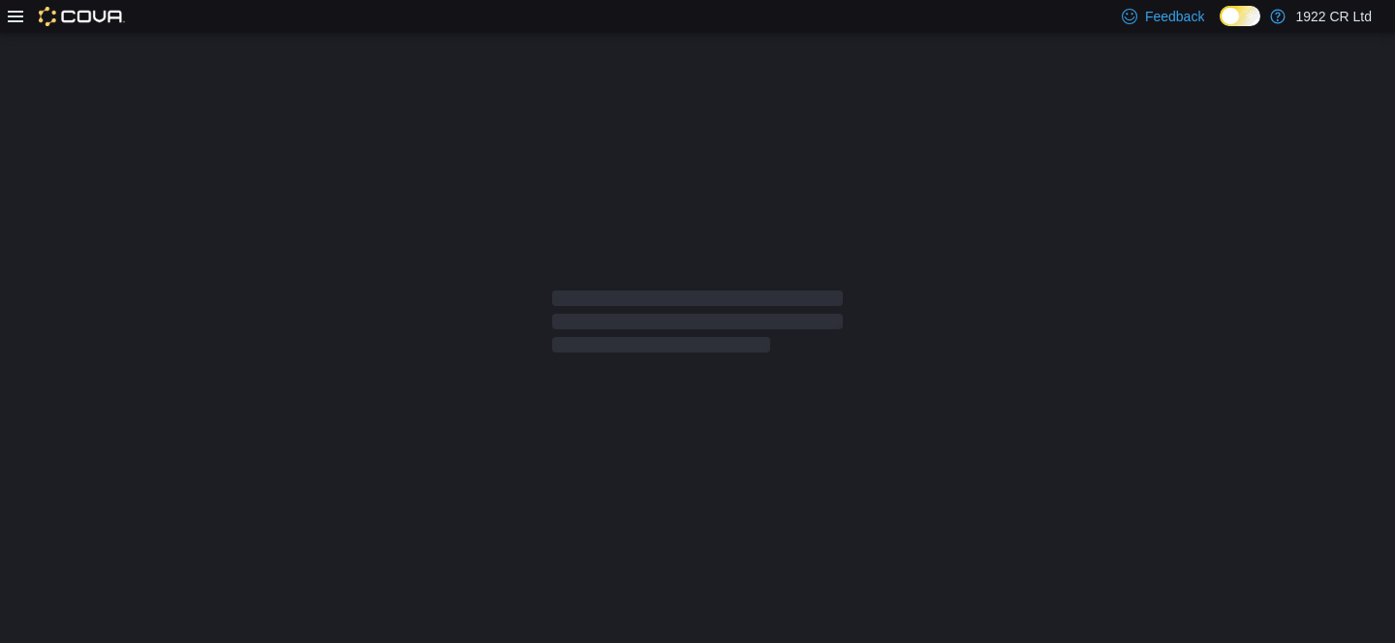
select select "**********"
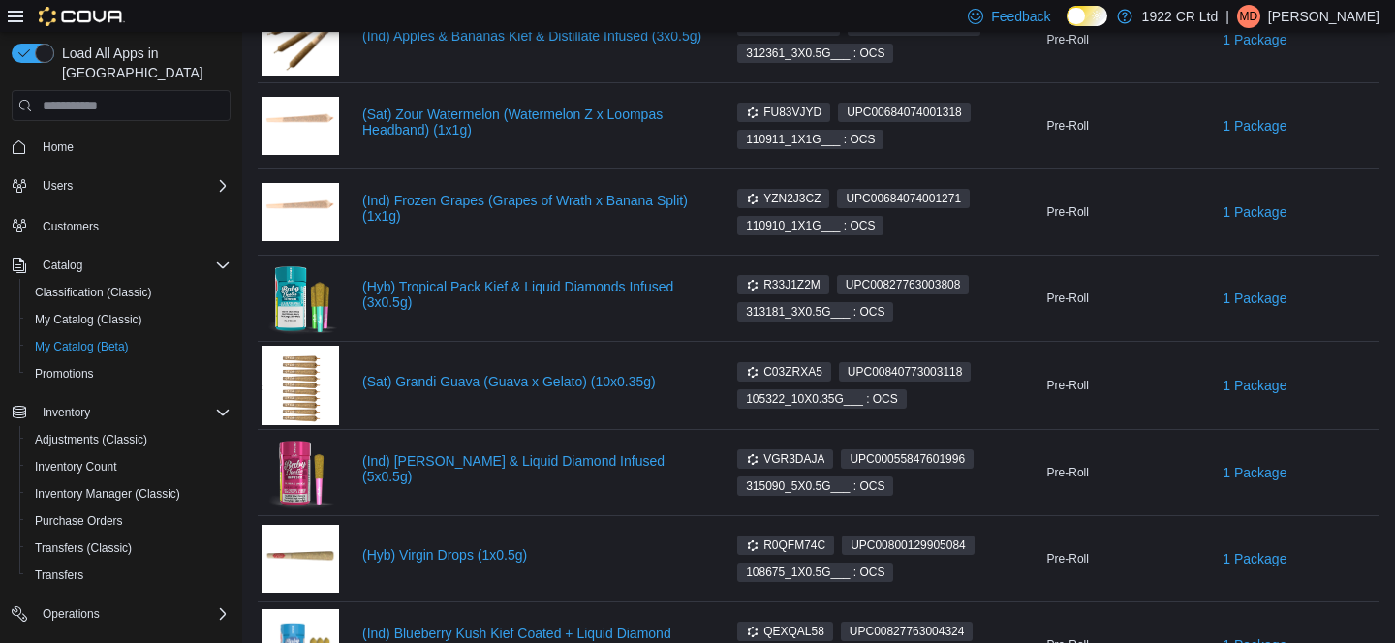
scroll to position [655, 0]
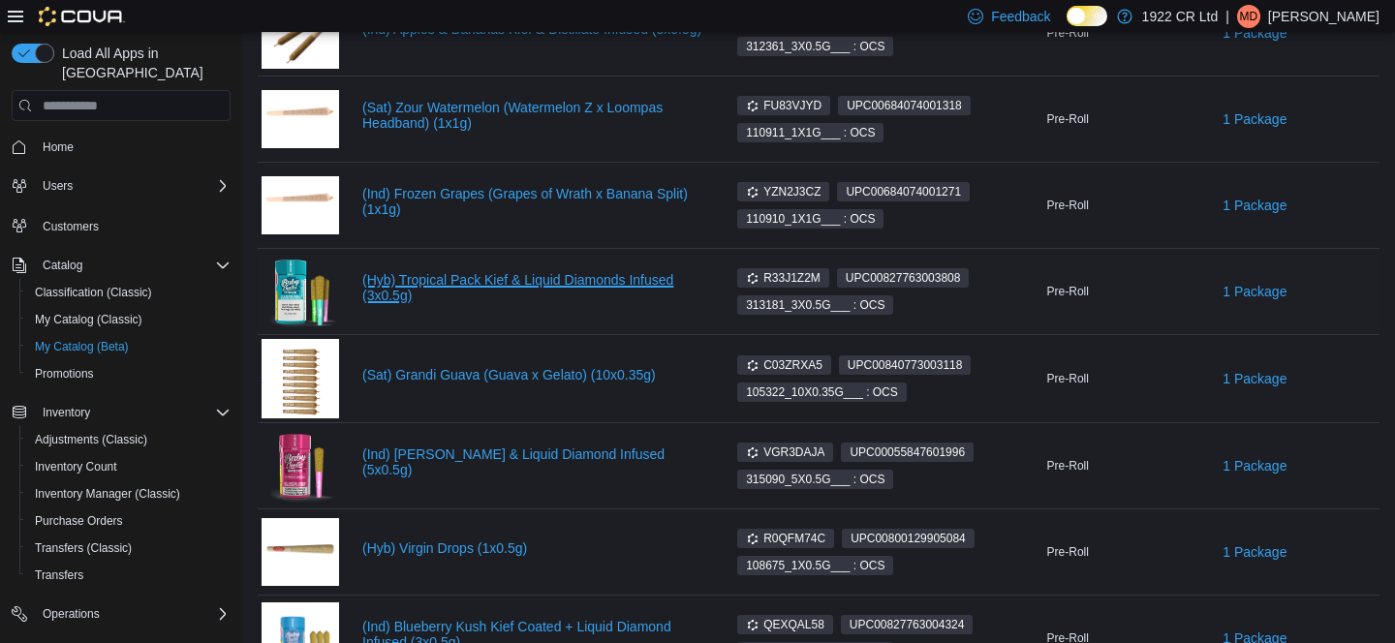
click at [456, 280] on link "(Hyb) Tropical Pack Kief & Liquid Diamonds Infused (3x0.5g)" at bounding box center [532, 287] width 340 height 31
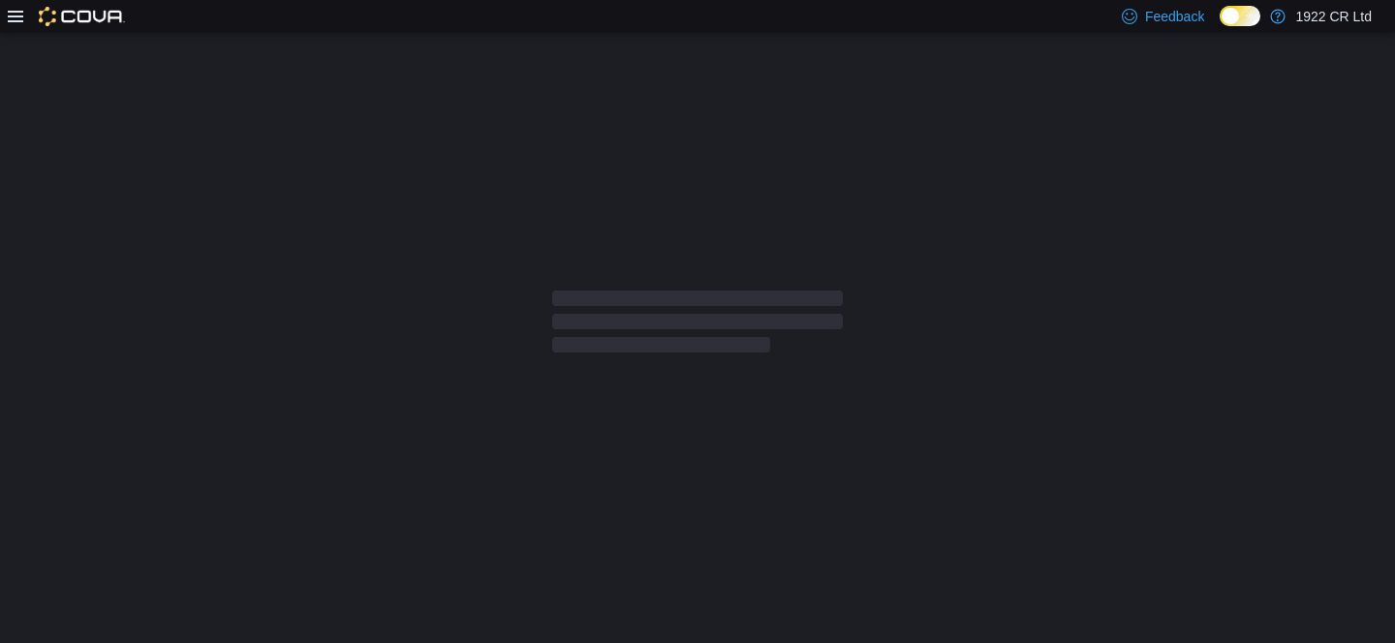
select select "**********"
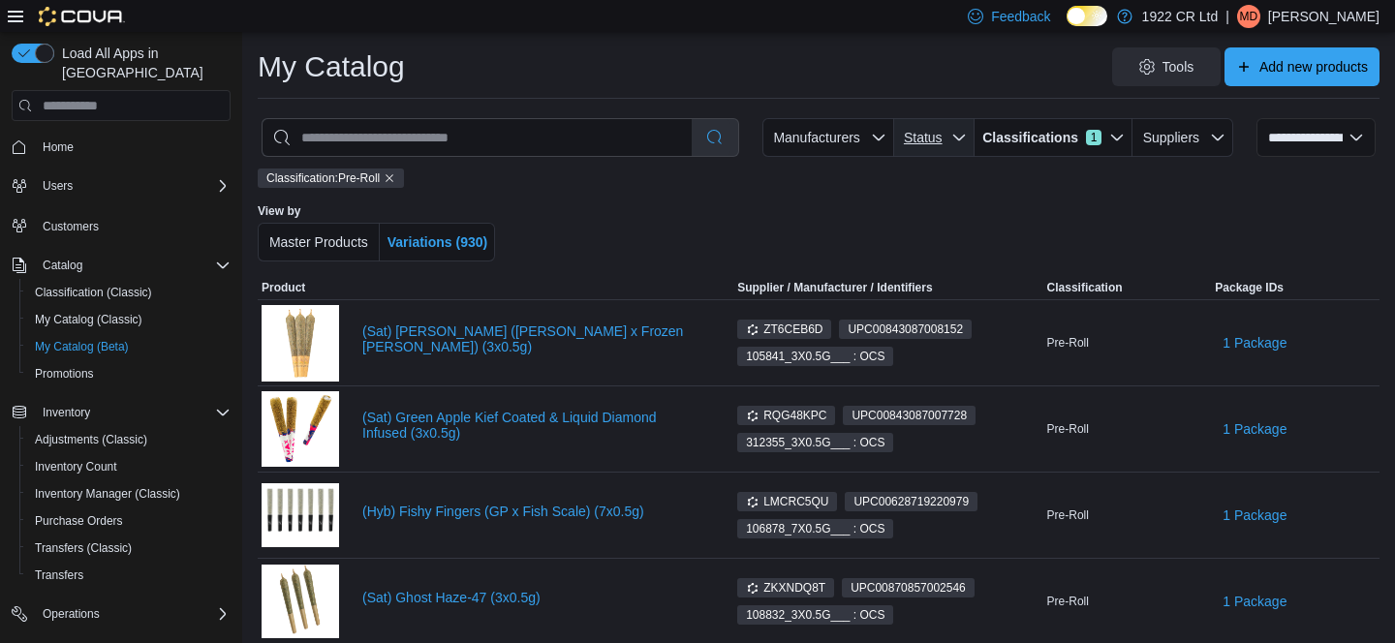
click at [939, 143] on span "Status" at bounding box center [923, 137] width 39 height 15
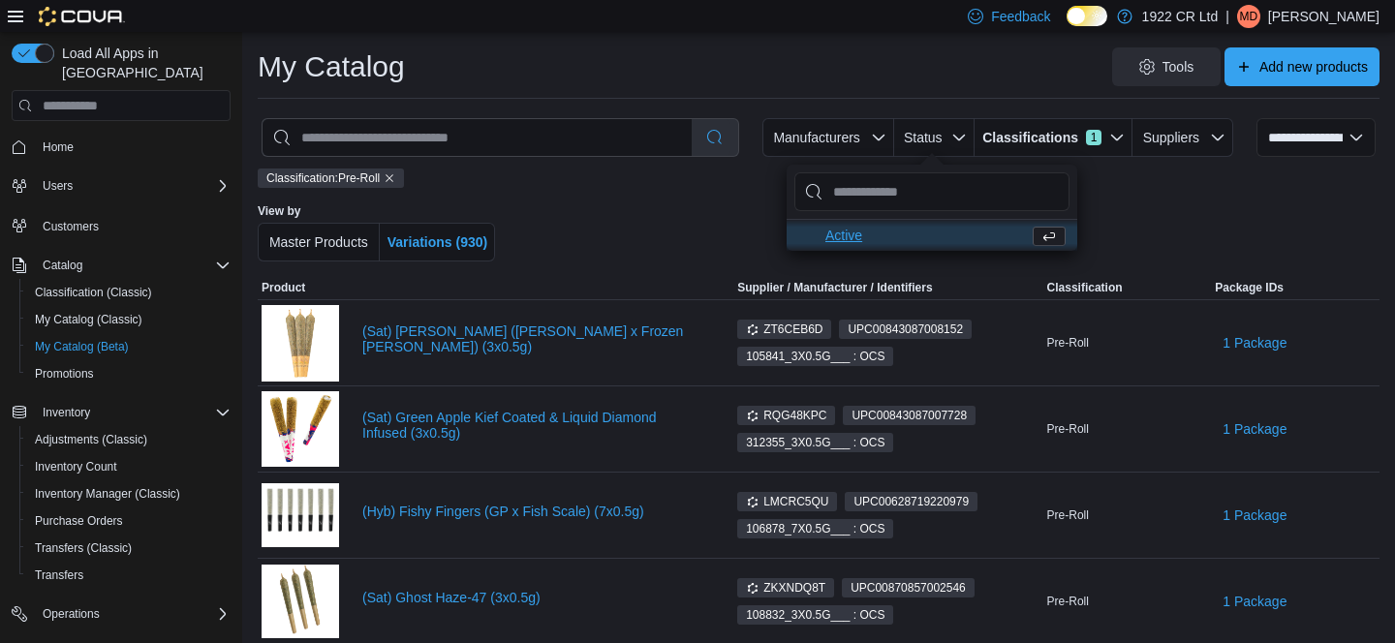
click at [842, 233] on span "Active . To check this option, press Enter." at bounding box center [923, 235] width 196 height 23
click at [713, 210] on div at bounding box center [832, 232] width 629 height 58
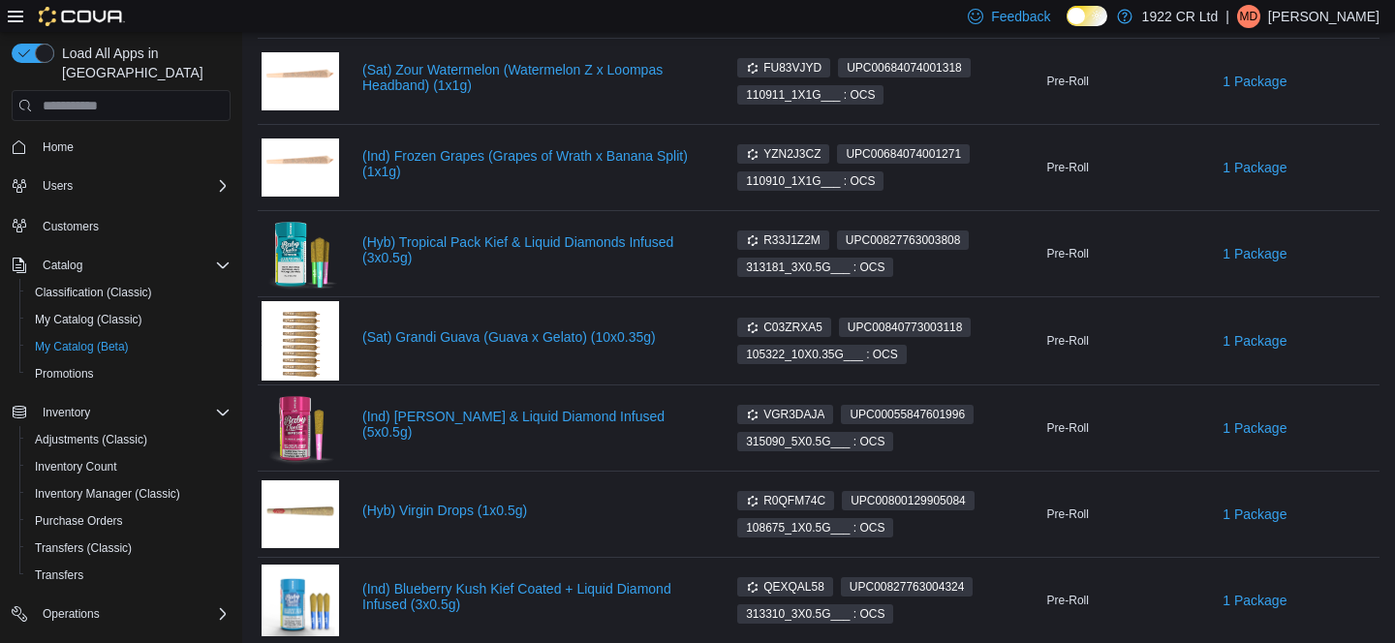
scroll to position [716, 0]
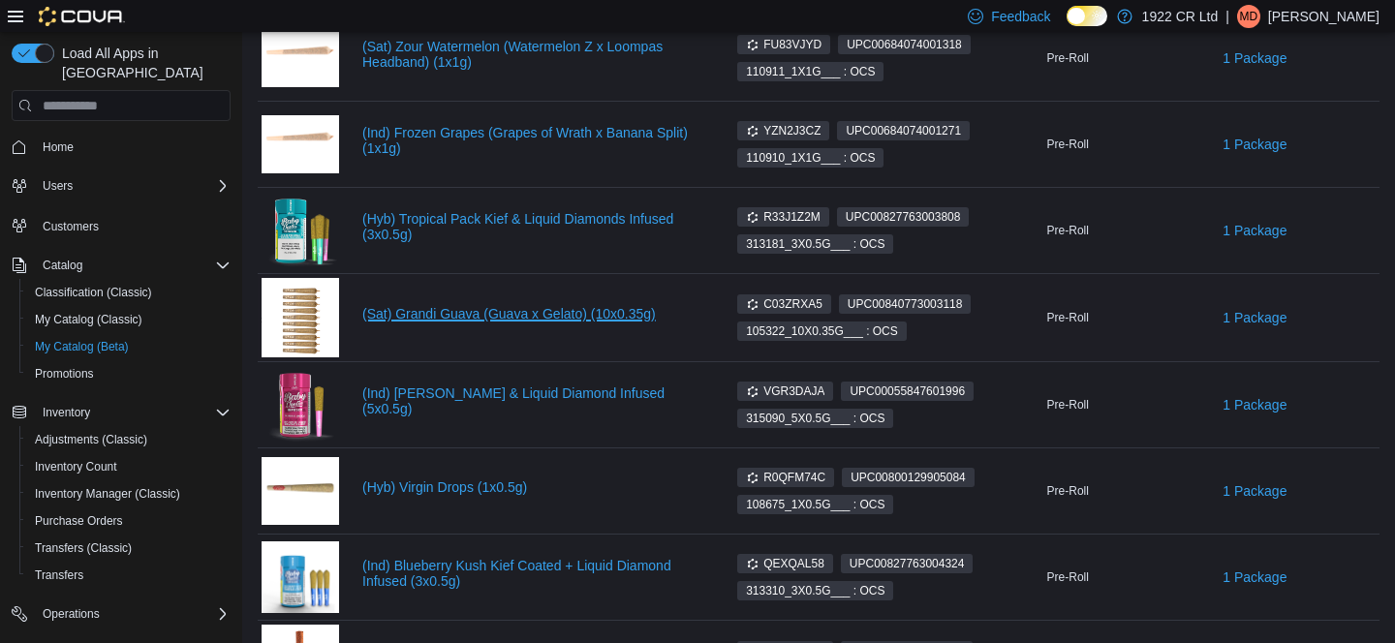
click at [487, 320] on link "(Sat) Grandi Guava (Guava x Gelato) (10x0.35g)" at bounding box center [532, 313] width 340 height 15
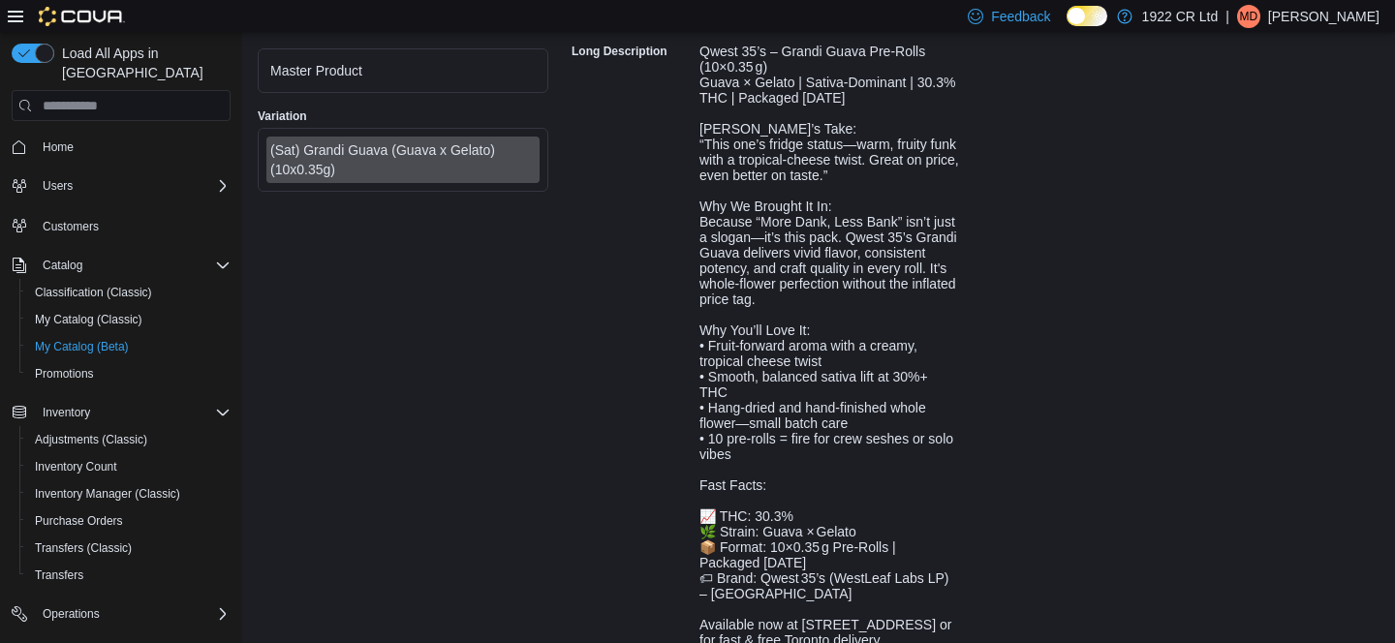
scroll to position [762, 0]
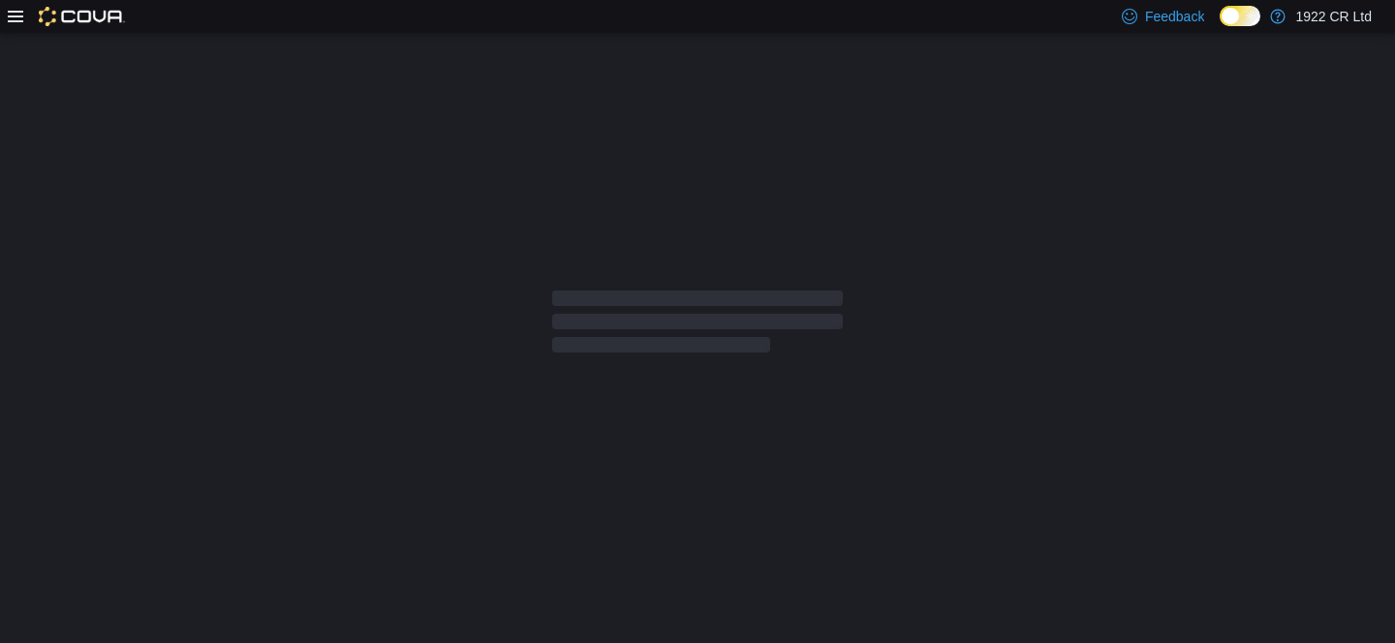
select select "**********"
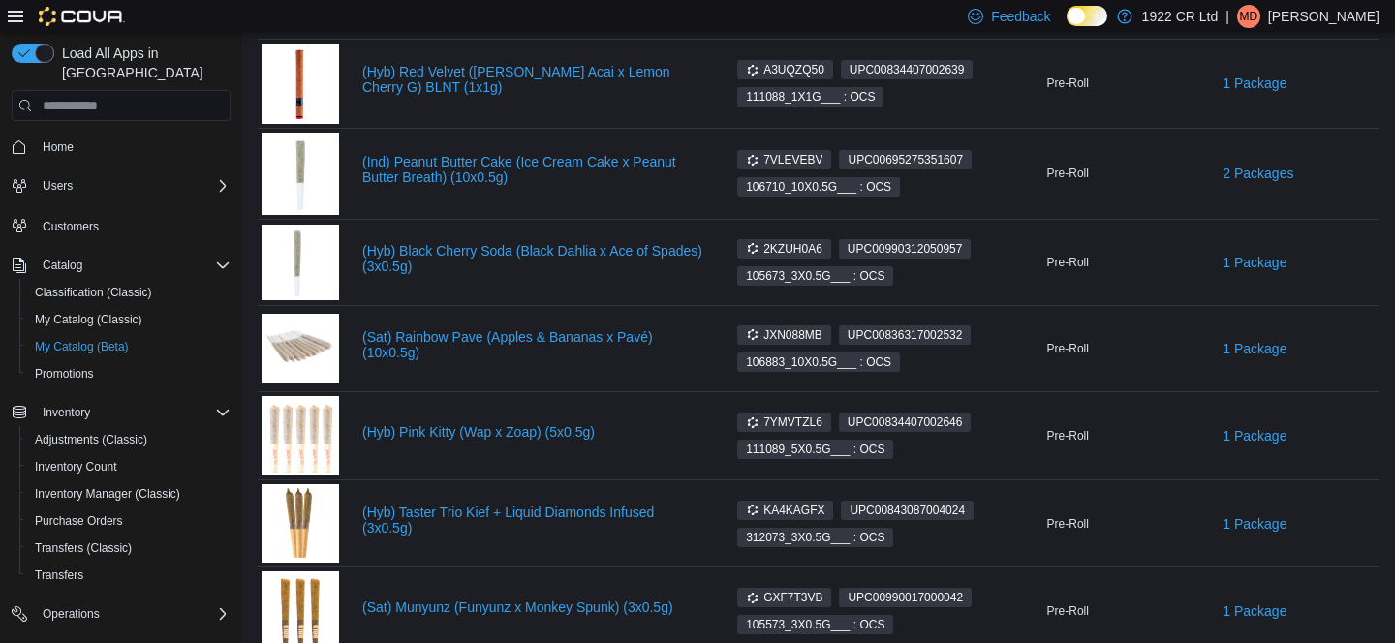
scroll to position [1296, 0]
